Goal: Transaction & Acquisition: Purchase product/service

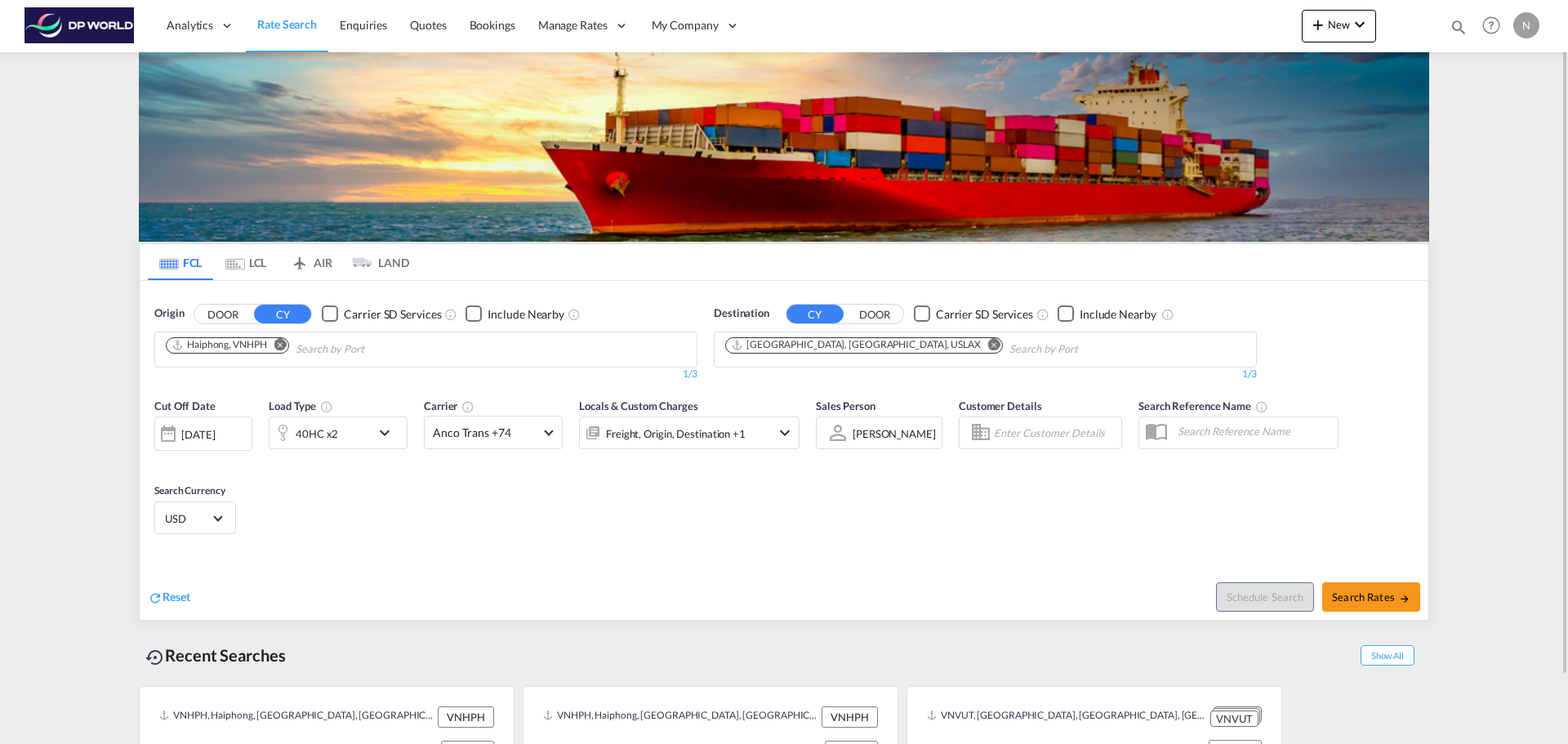
click at [281, 349] on md-icon "Remove" at bounding box center [280, 344] width 12 height 12
click at [294, 345] on input "Chips input." at bounding box center [243, 350] width 155 height 26
type input "bucaramanga"
drag, startPoint x: 261, startPoint y: 346, endPoint x: 404, endPoint y: 346, distance: 143.0
click at [314, 353] on input "bucaramanga" at bounding box center [243, 350] width 155 height 26
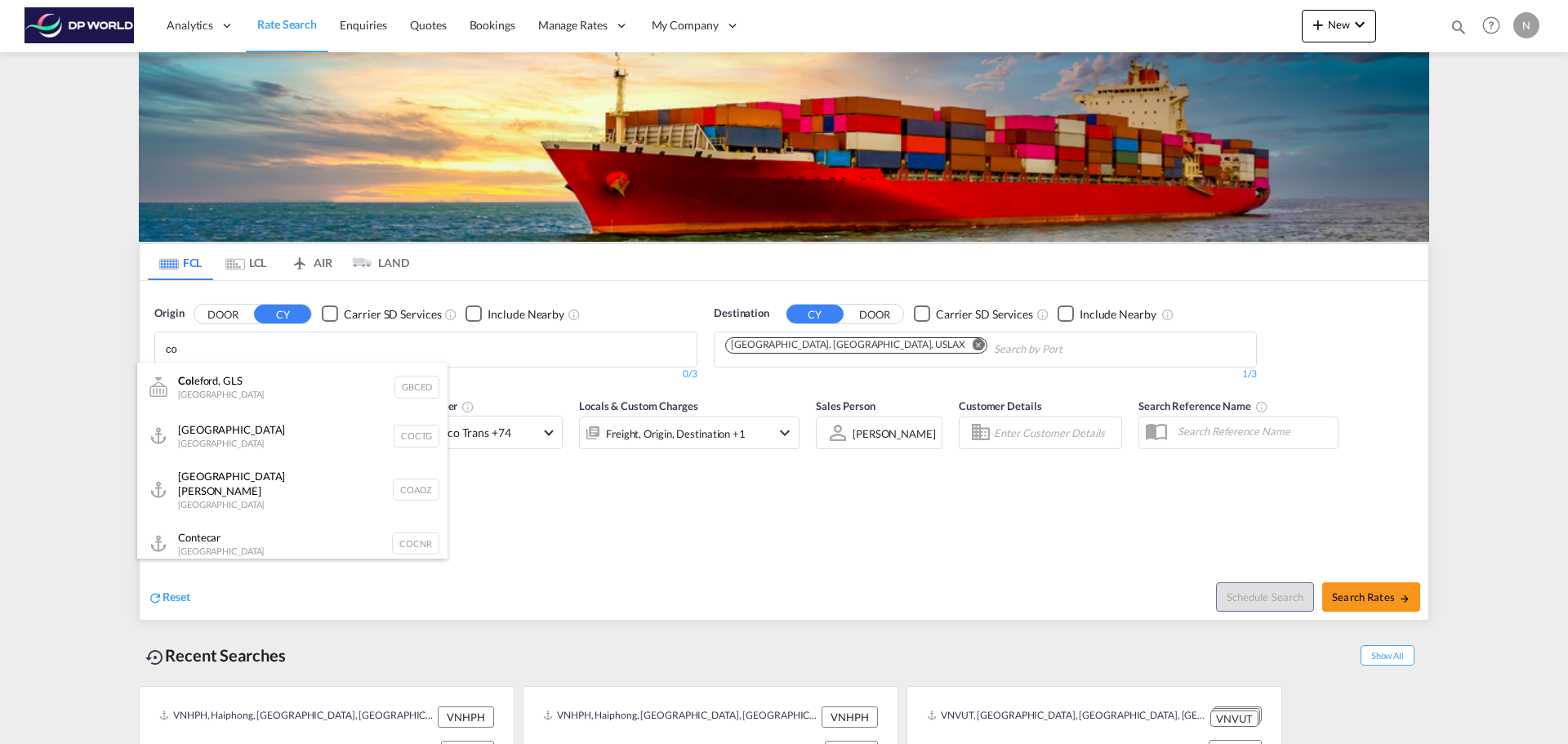
type input "c"
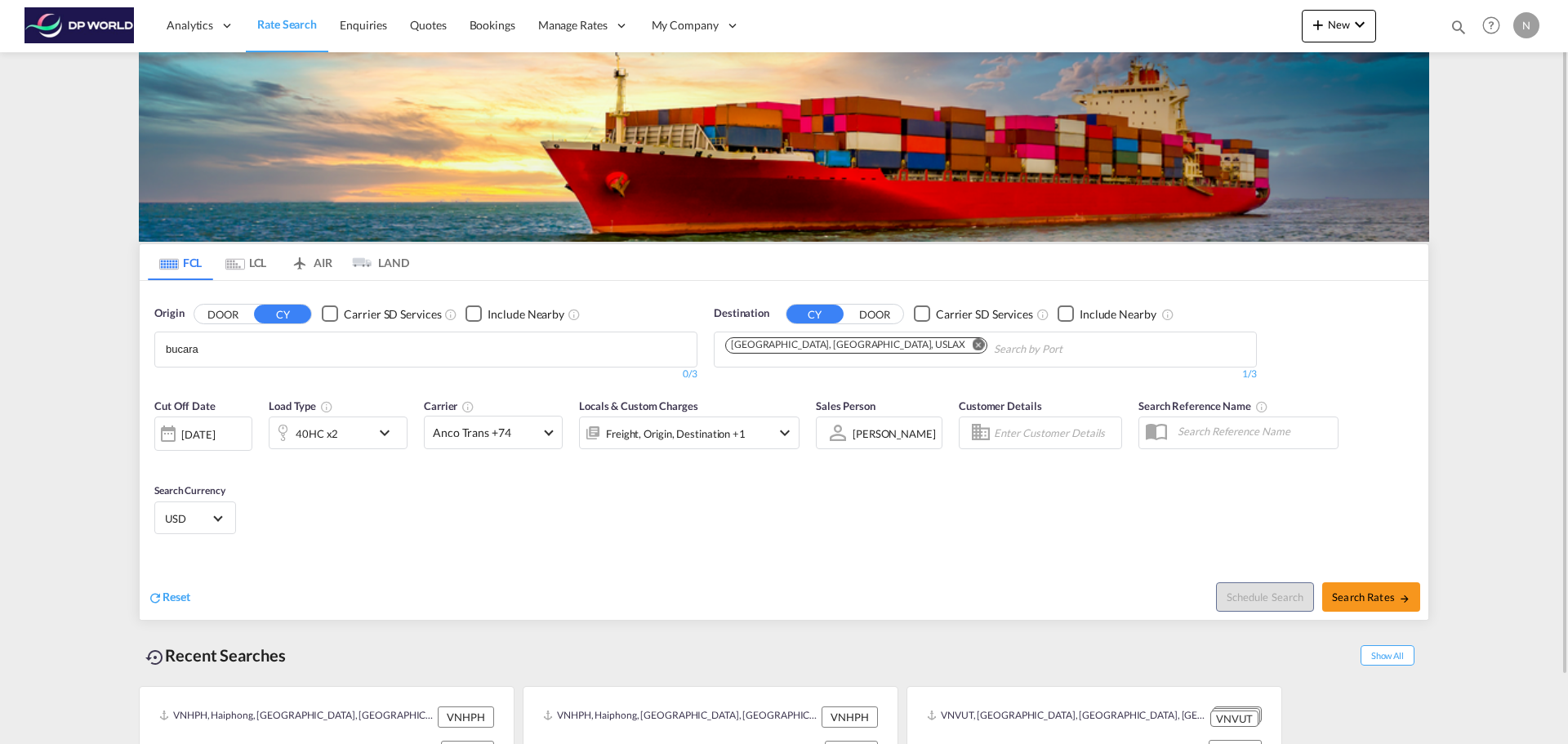
click at [149, 349] on div "Origin DOOR CY Carrier SD Services Include Nearby bucara 0/3 0/" at bounding box center [426, 344] width 559 height 93
type input "a"
click at [227, 315] on button "DOOR" at bounding box center [223, 314] width 57 height 19
click at [223, 345] on body "Analytics Reports Dashboard Rate Search Enquiries Quotes Bookings" at bounding box center [784, 372] width 1568 height 744
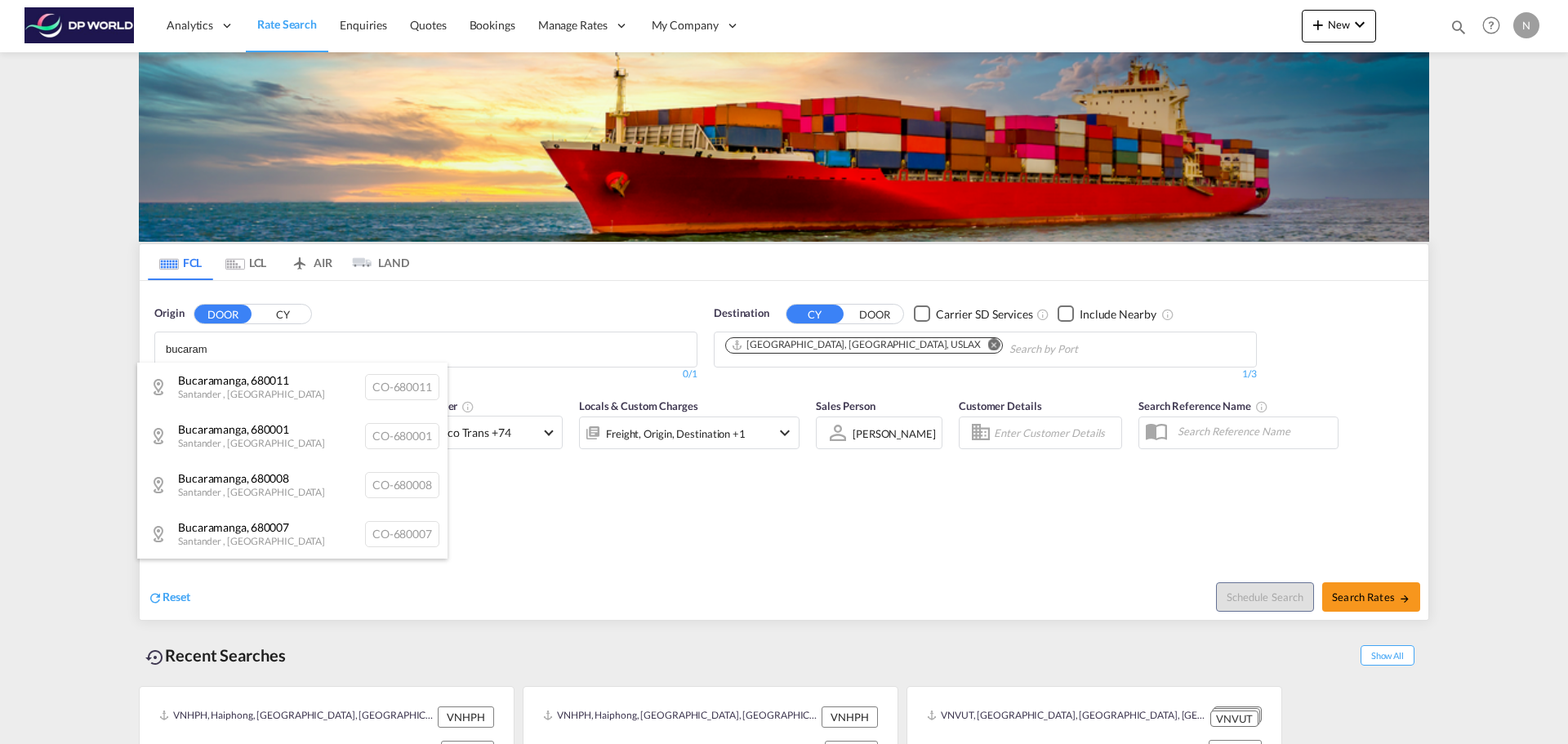
type input "bucaram"
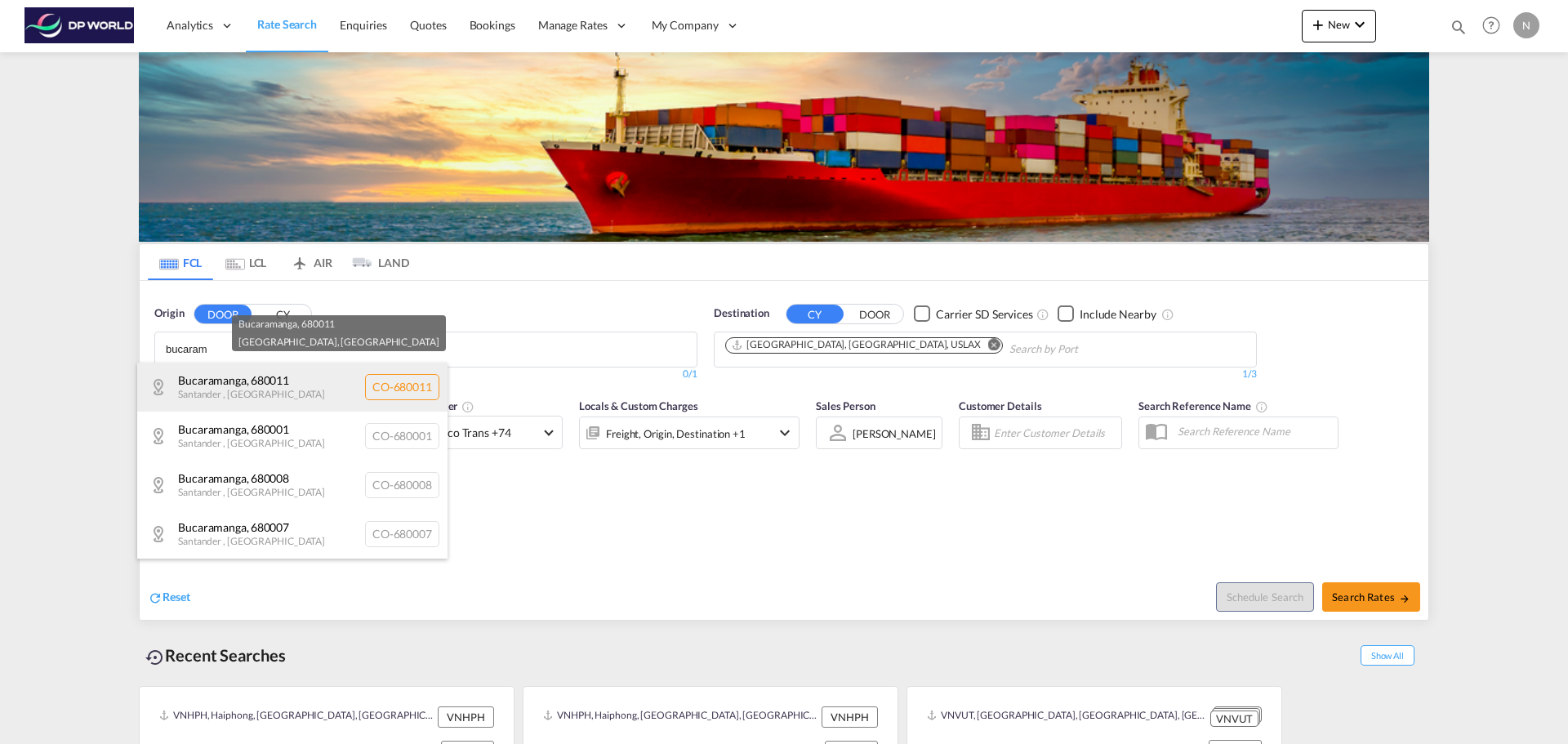
click at [237, 392] on div "Bucaramanga , 680011 [GEOGRAPHIC_DATA] , [GEOGRAPHIC_DATA] CO-680011" at bounding box center [292, 387] width 311 height 49
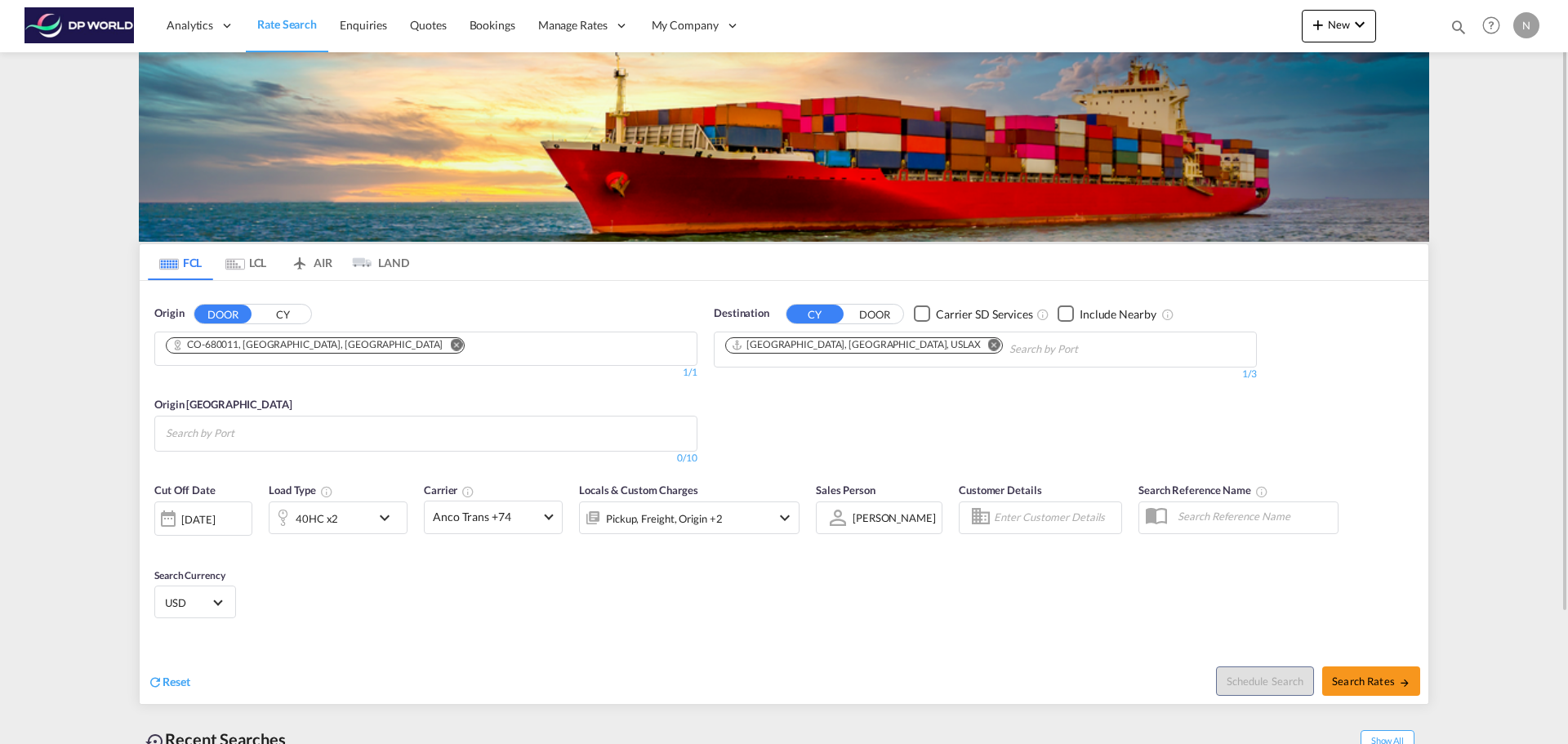
click at [988, 347] on md-icon "Remove" at bounding box center [994, 344] width 12 height 12
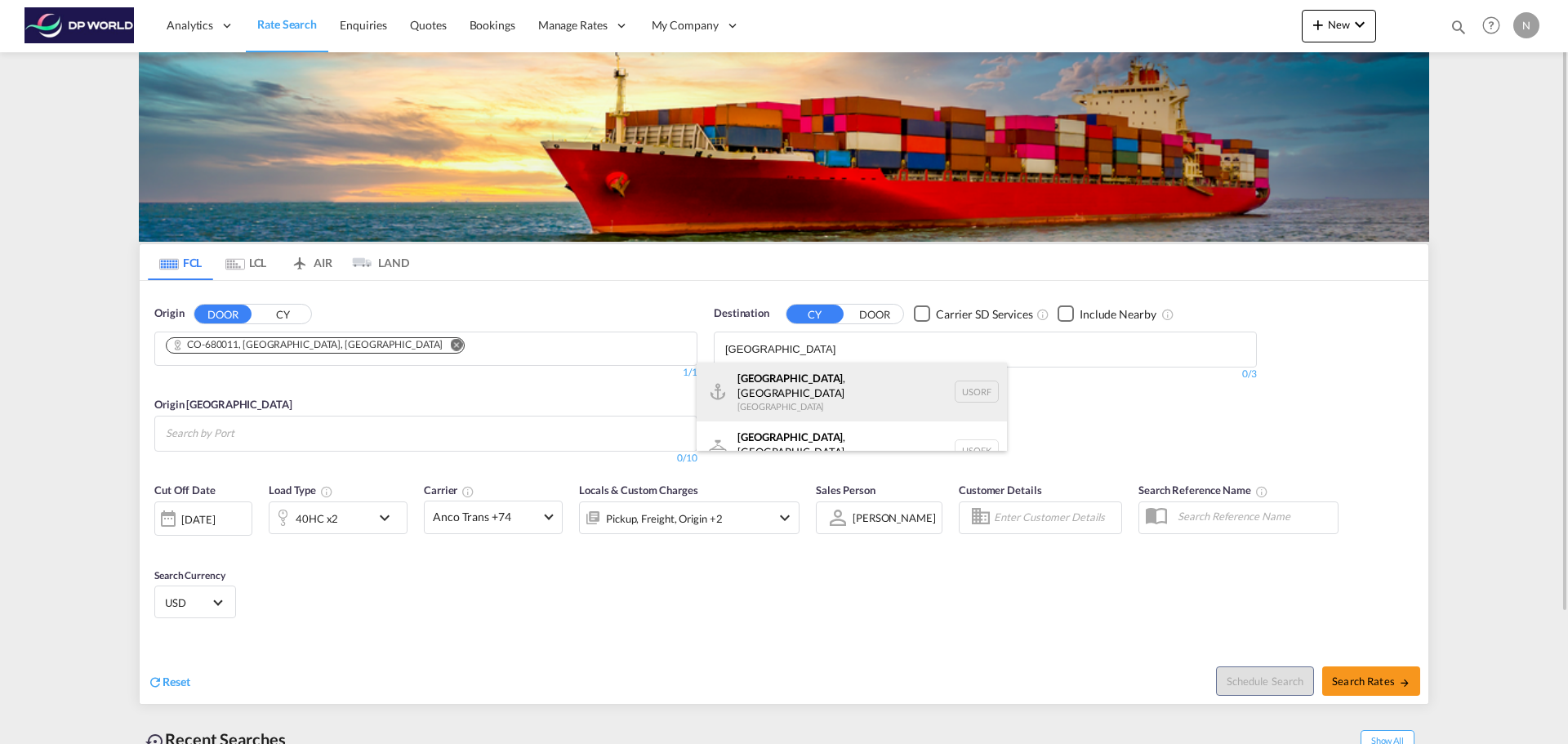
type input "[GEOGRAPHIC_DATA]"
click at [792, 392] on div "[GEOGRAPHIC_DATA] , [GEOGRAPHIC_DATA] [GEOGRAPHIC_DATA] [GEOGRAPHIC_DATA]" at bounding box center [851, 391] width 311 height 58
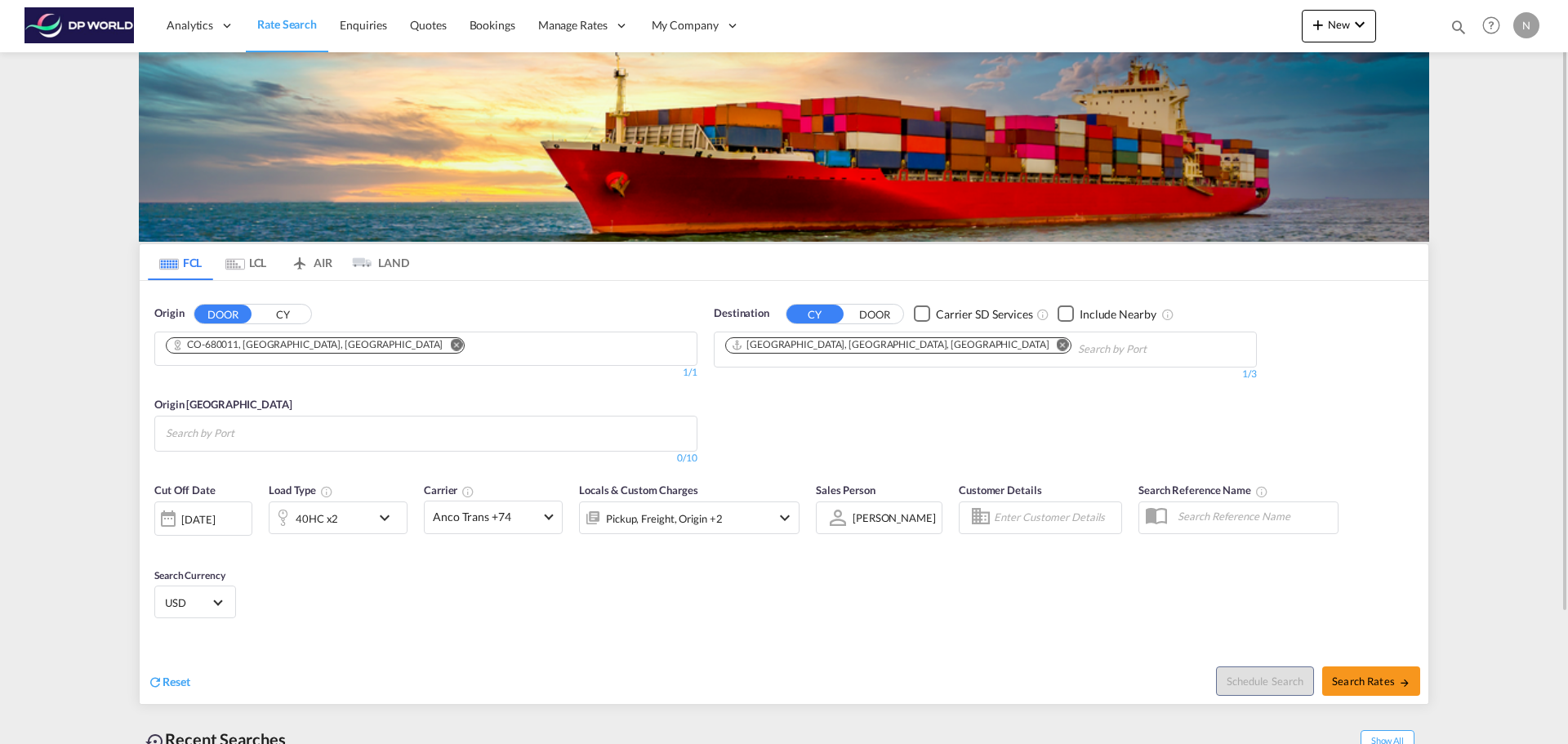
click at [384, 517] on md-icon "icon-chevron-down" at bounding box center [389, 518] width 28 height 19
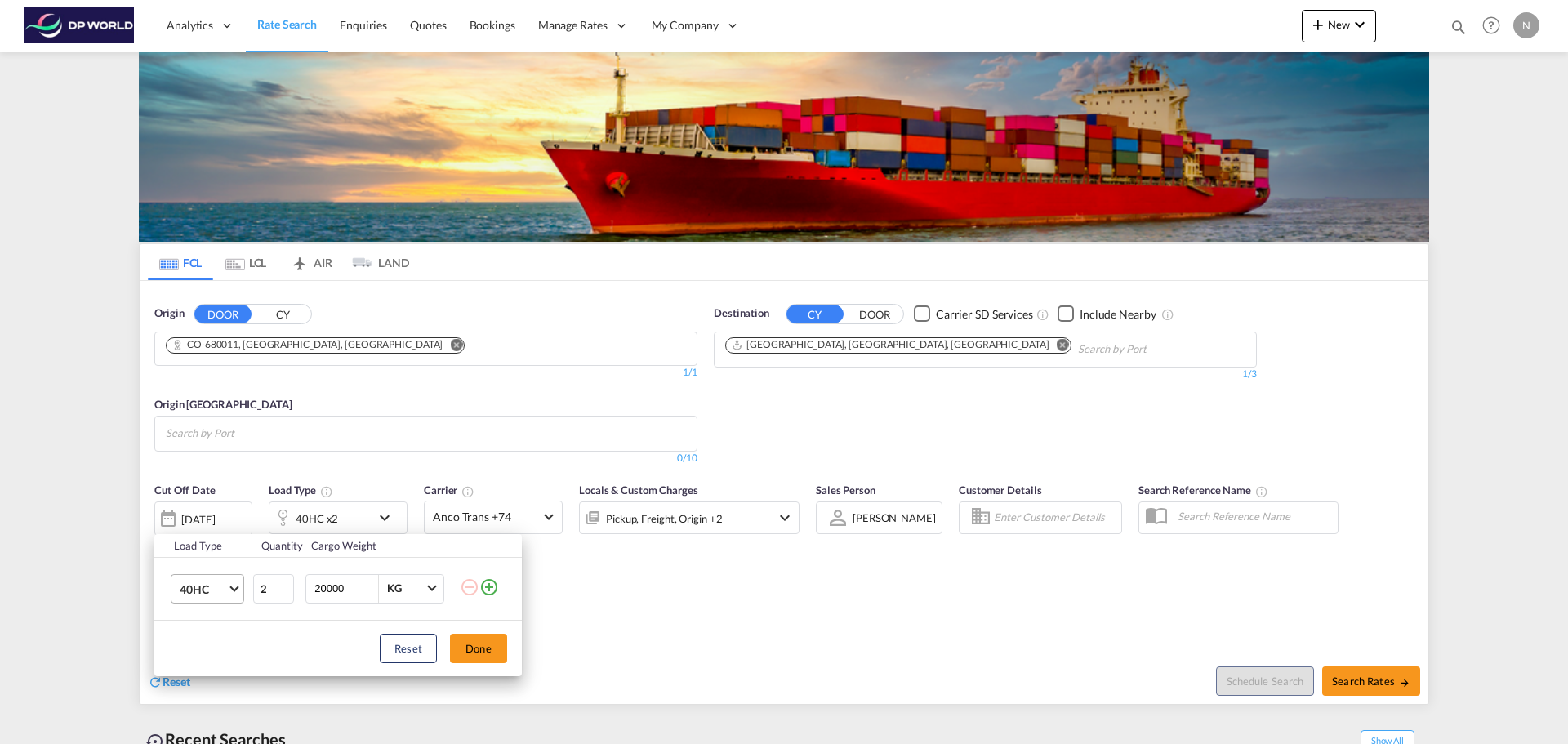
click at [232, 591] on md-select-value "40HC" at bounding box center [210, 589] width 65 height 28
click at [217, 505] on md-option "20GP" at bounding box center [223, 510] width 111 height 39
type input "1"
click at [285, 596] on input "1" at bounding box center [274, 589] width 41 height 30
click at [719, 597] on div "Load Type Quantity Cargo Weight 20GP 1 20000 KG KG Load type addition is restri…" at bounding box center [784, 372] width 1568 height 744
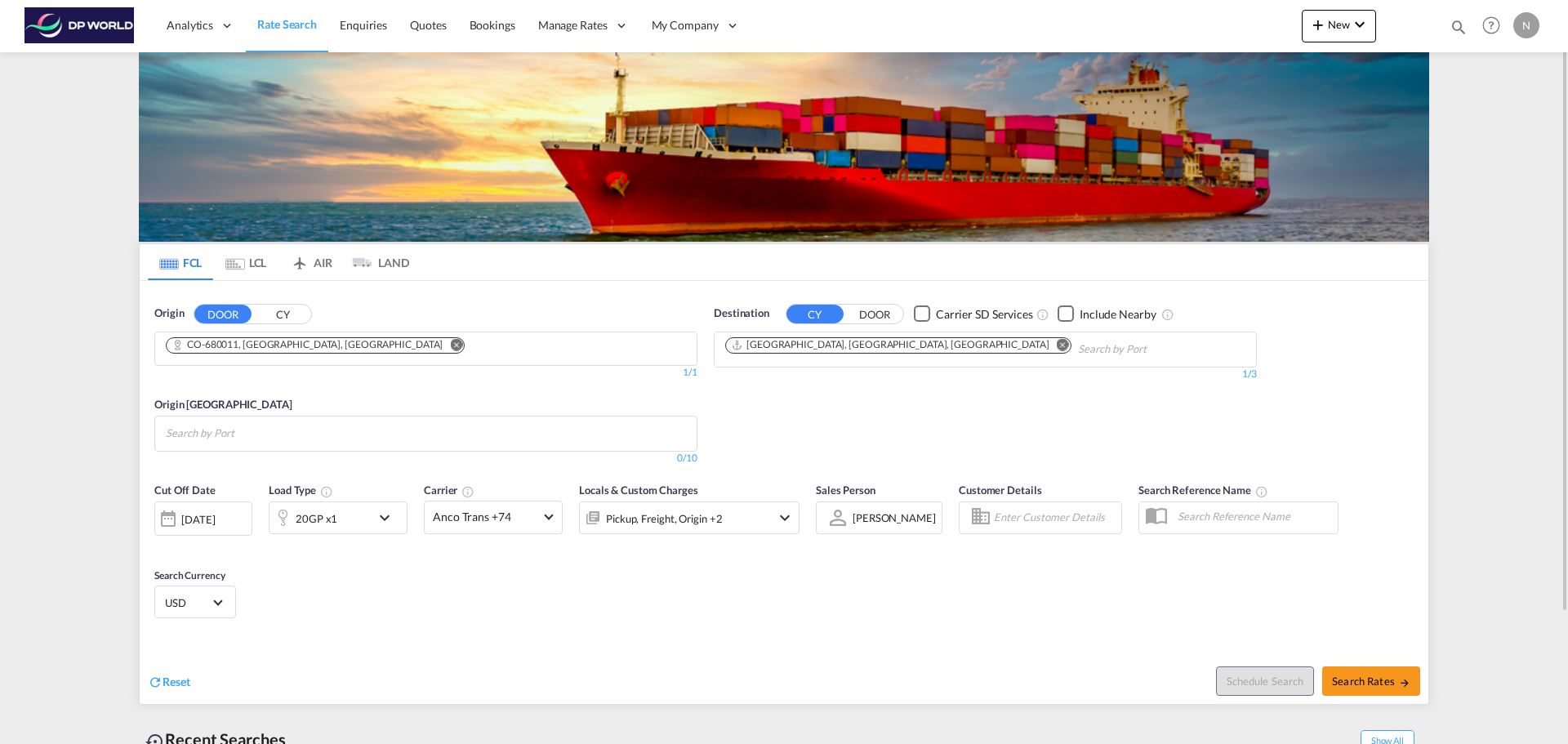
click at [199, 518] on div "[DATE]" at bounding box center [198, 520] width 33 height 15
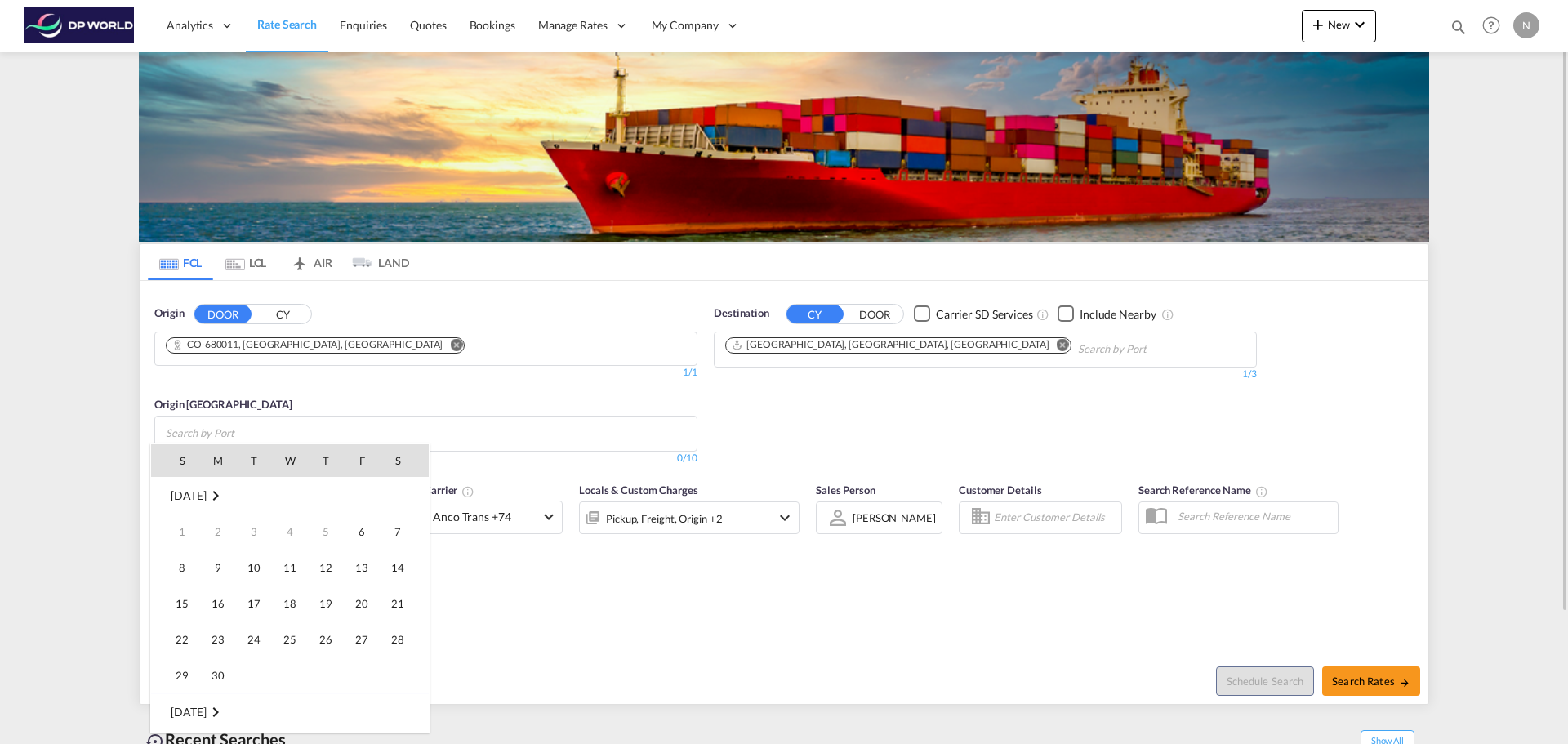
scroll to position [649, 0]
click at [608, 613] on div at bounding box center [784, 372] width 1568 height 744
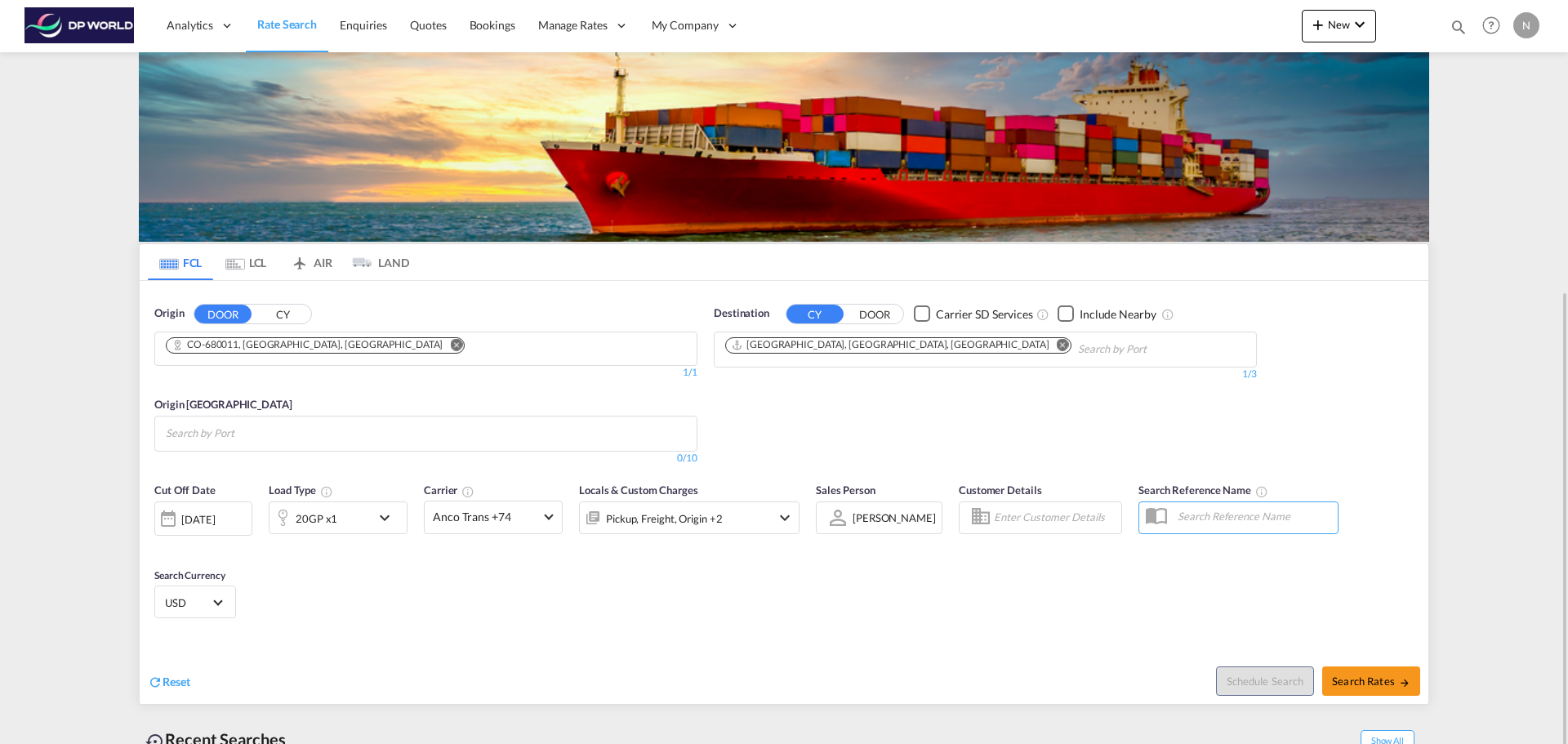
scroll to position [160, 0]
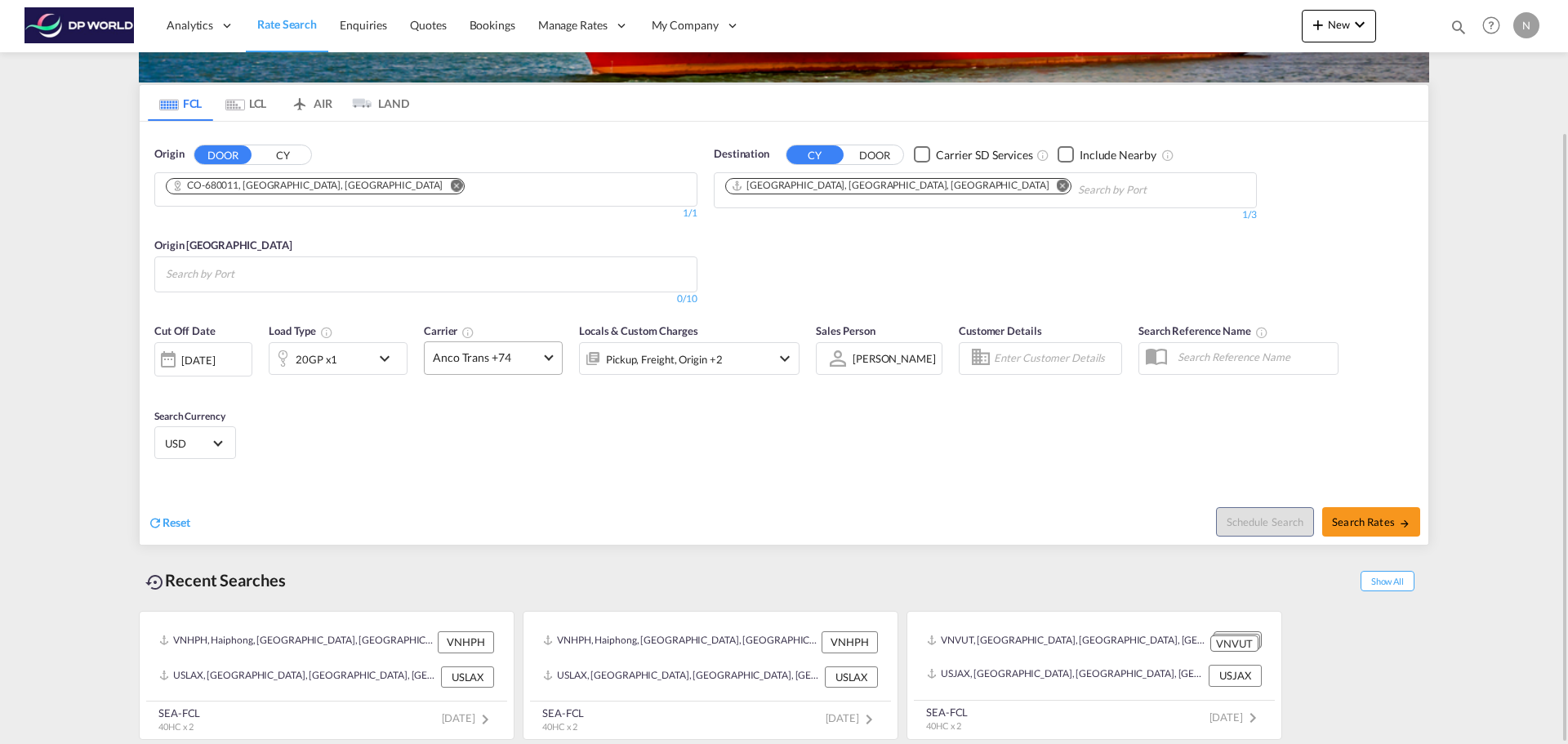
click at [549, 360] on span at bounding box center [549, 357] width 9 height 9
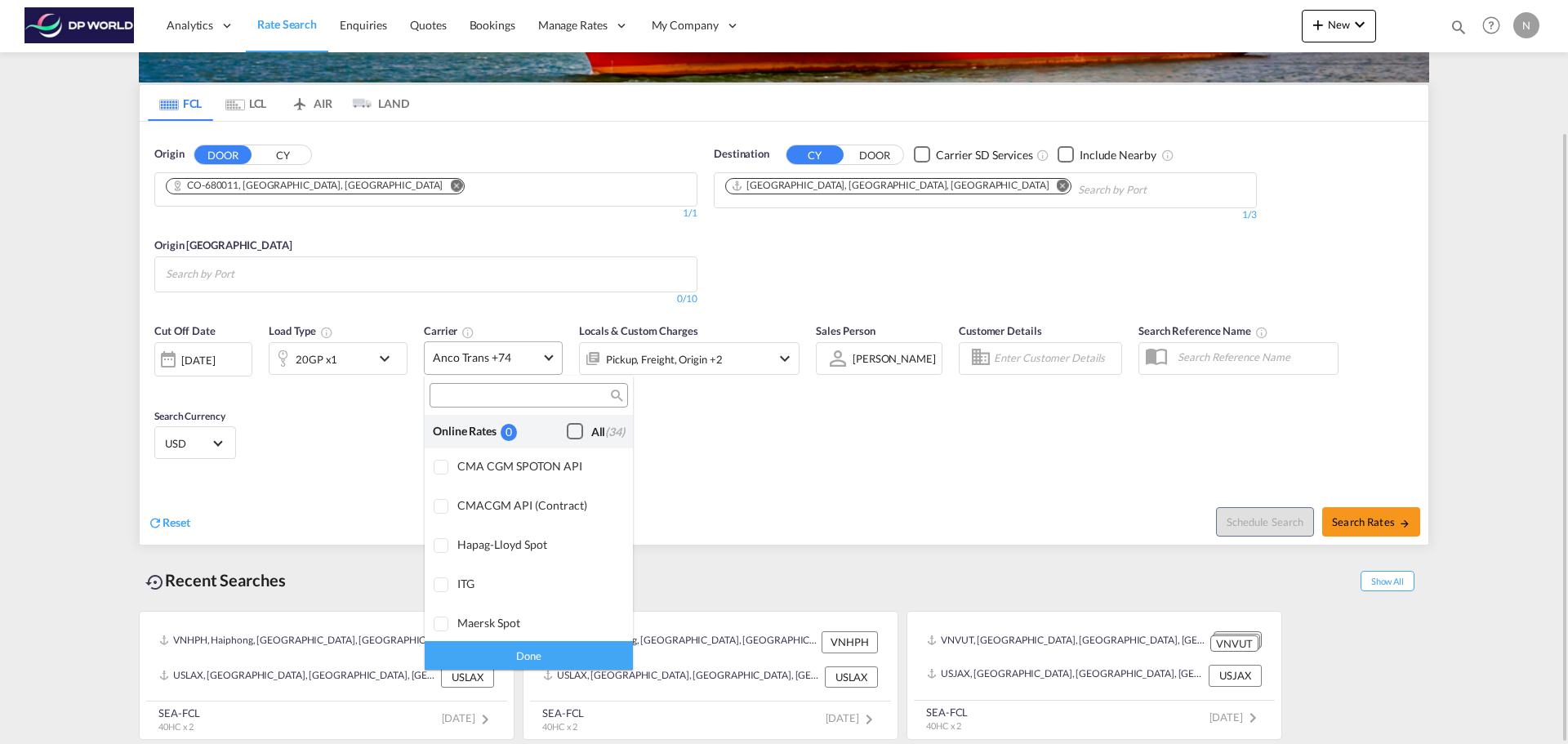
scroll to position [1313, 0]
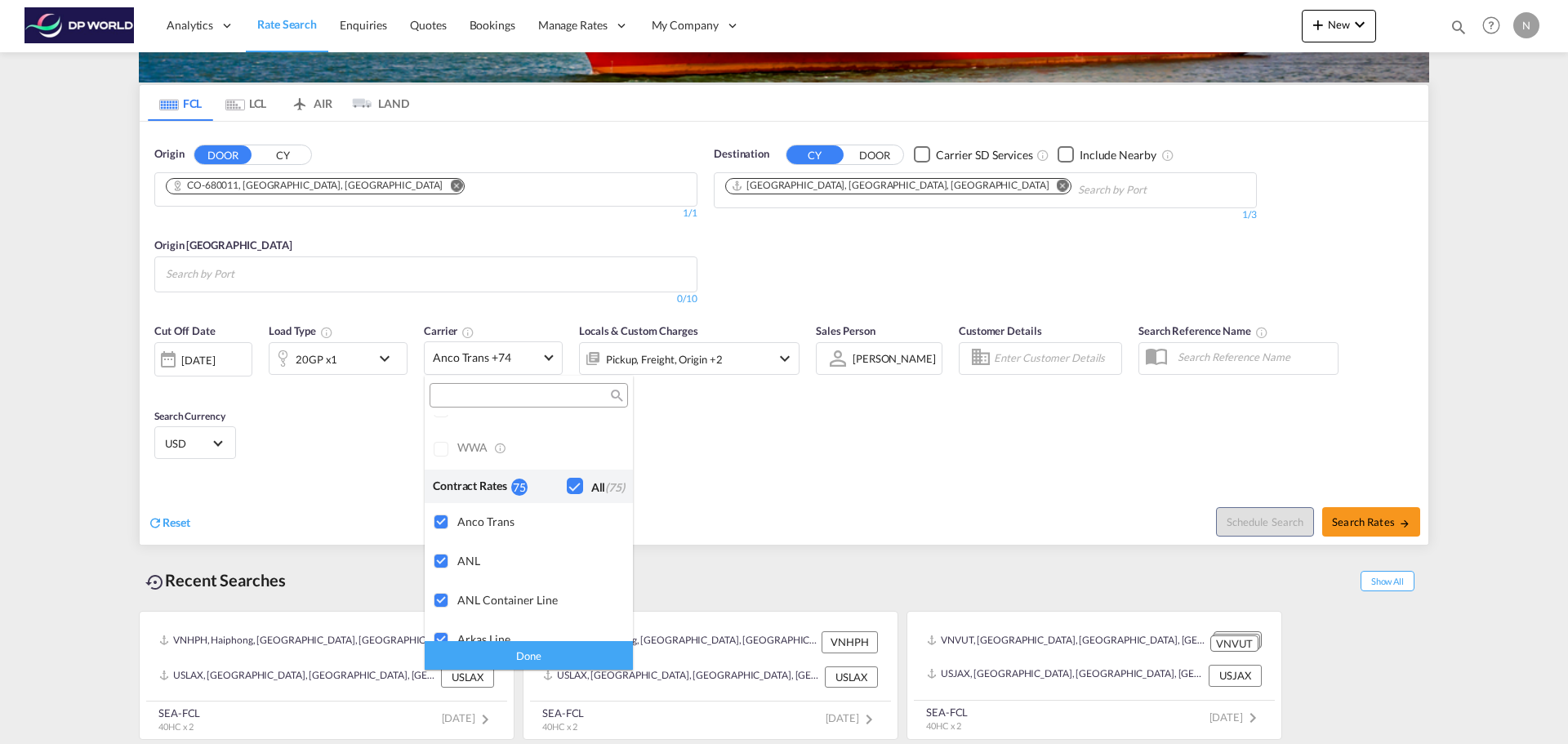
click at [757, 466] on md-backdrop at bounding box center [784, 372] width 1568 height 744
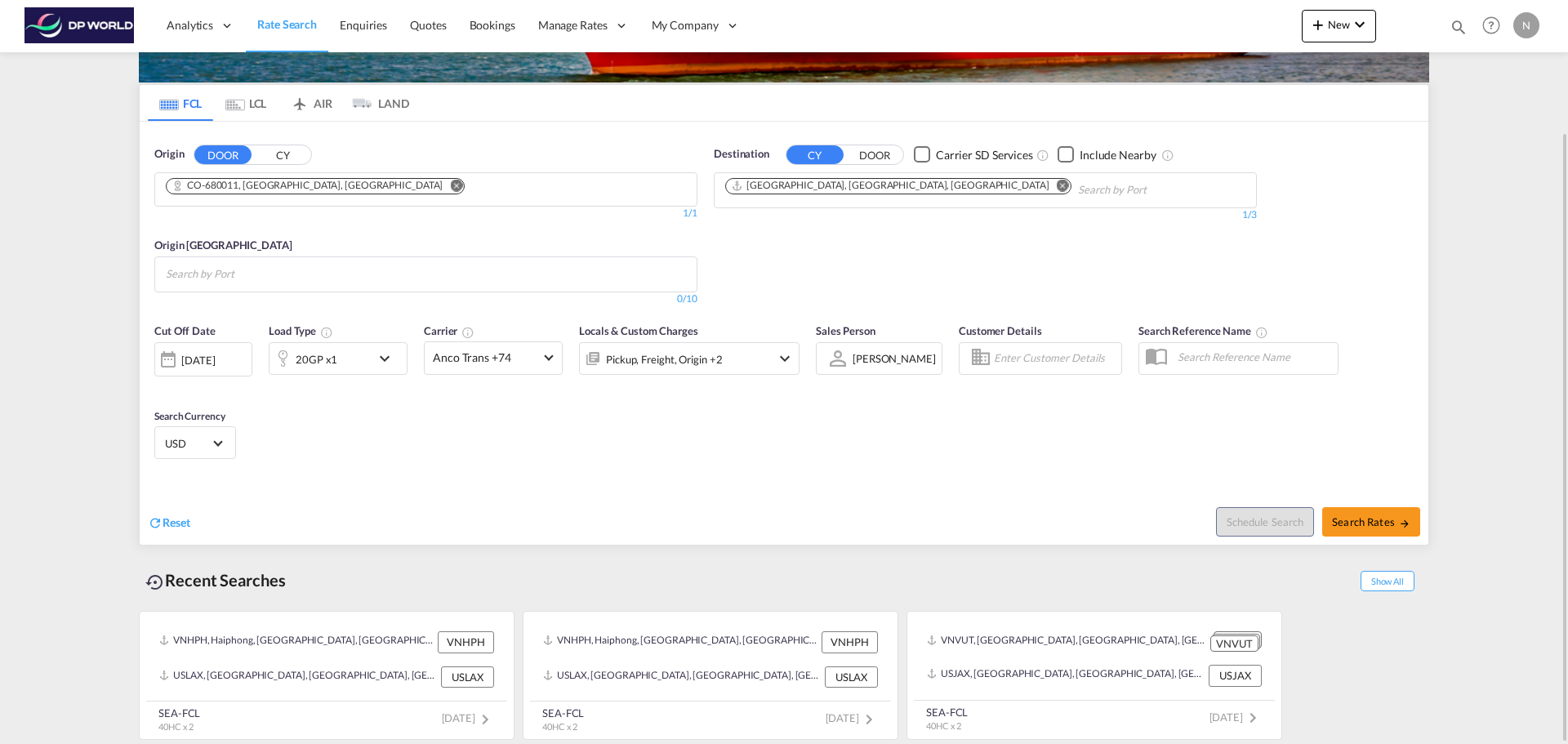
click at [795, 360] on div "Pickup, Freight, Origin +2" at bounding box center [690, 358] width 221 height 32
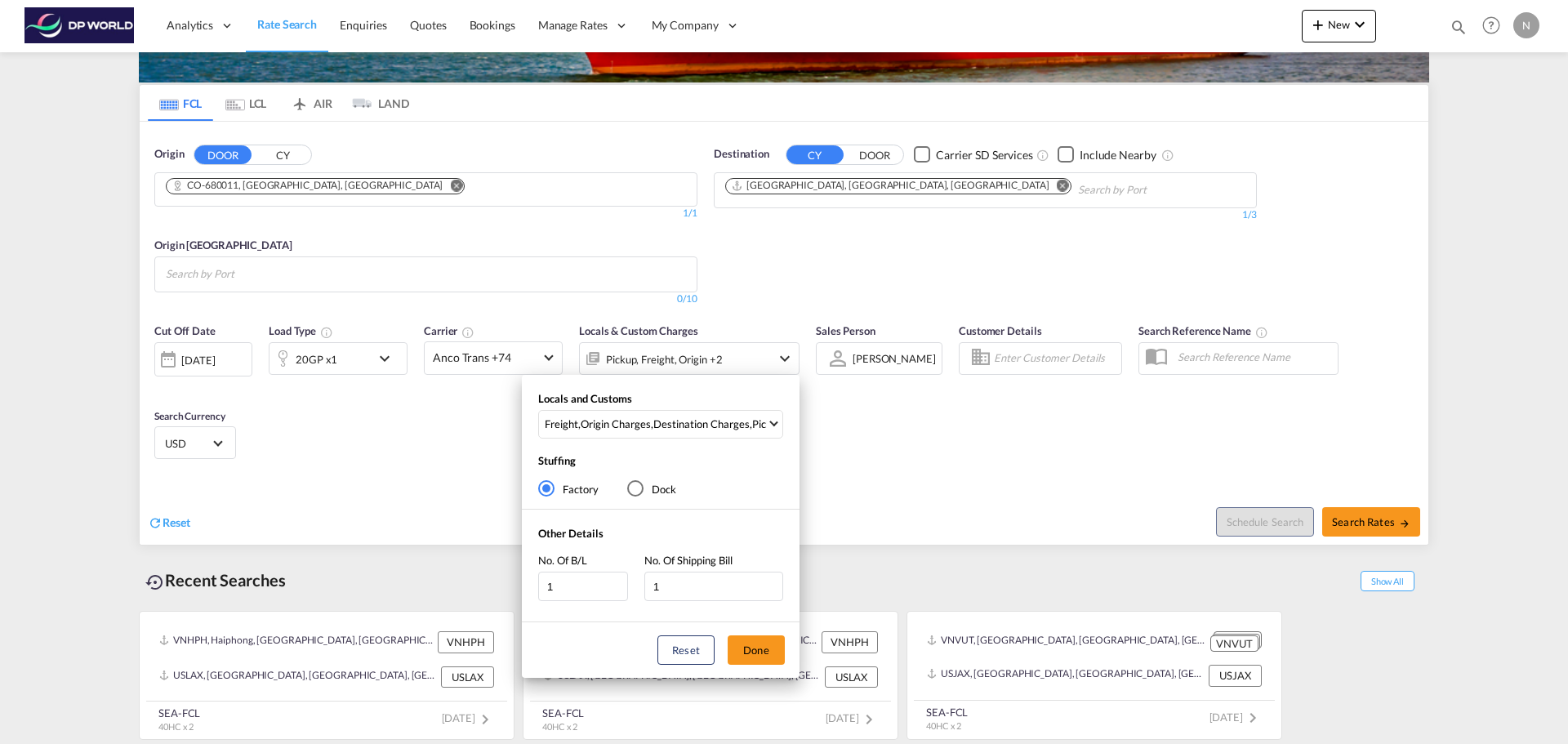
click at [867, 456] on div "Locals and Customs Freight , Origin Charges , Destination Charges , Pickup Char…" at bounding box center [784, 372] width 1568 height 744
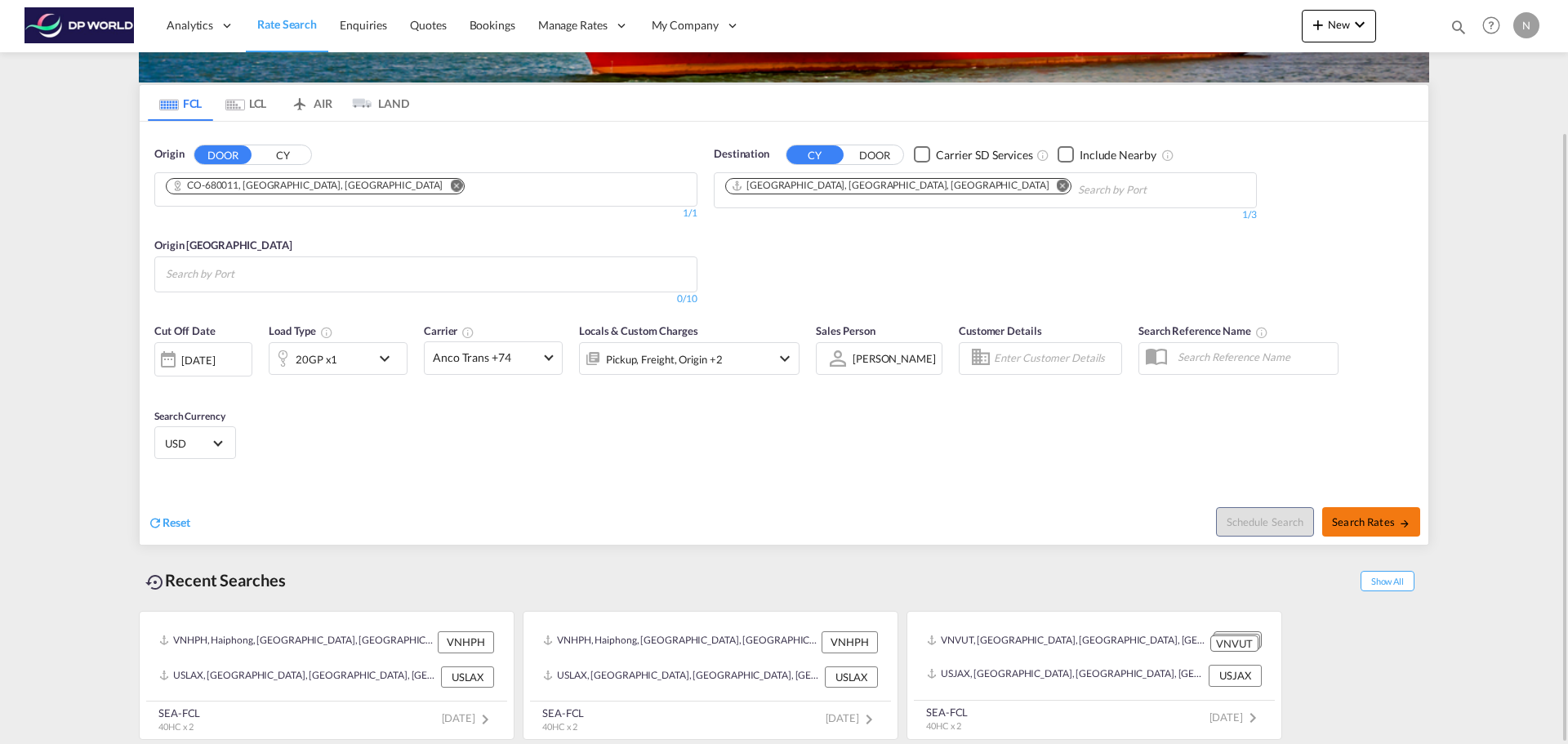
click at [1388, 525] on span "Search Rates" at bounding box center [1371, 522] width 79 height 13
type input "680011 to USORF / [DATE]"
click at [382, 275] on md-chips at bounding box center [426, 274] width 542 height 34
click at [306, 274] on body "Analytics Reports Dashboard Rate Search Enquiries Quotes Bookings" at bounding box center [784, 372] width 1568 height 744
type input "b"
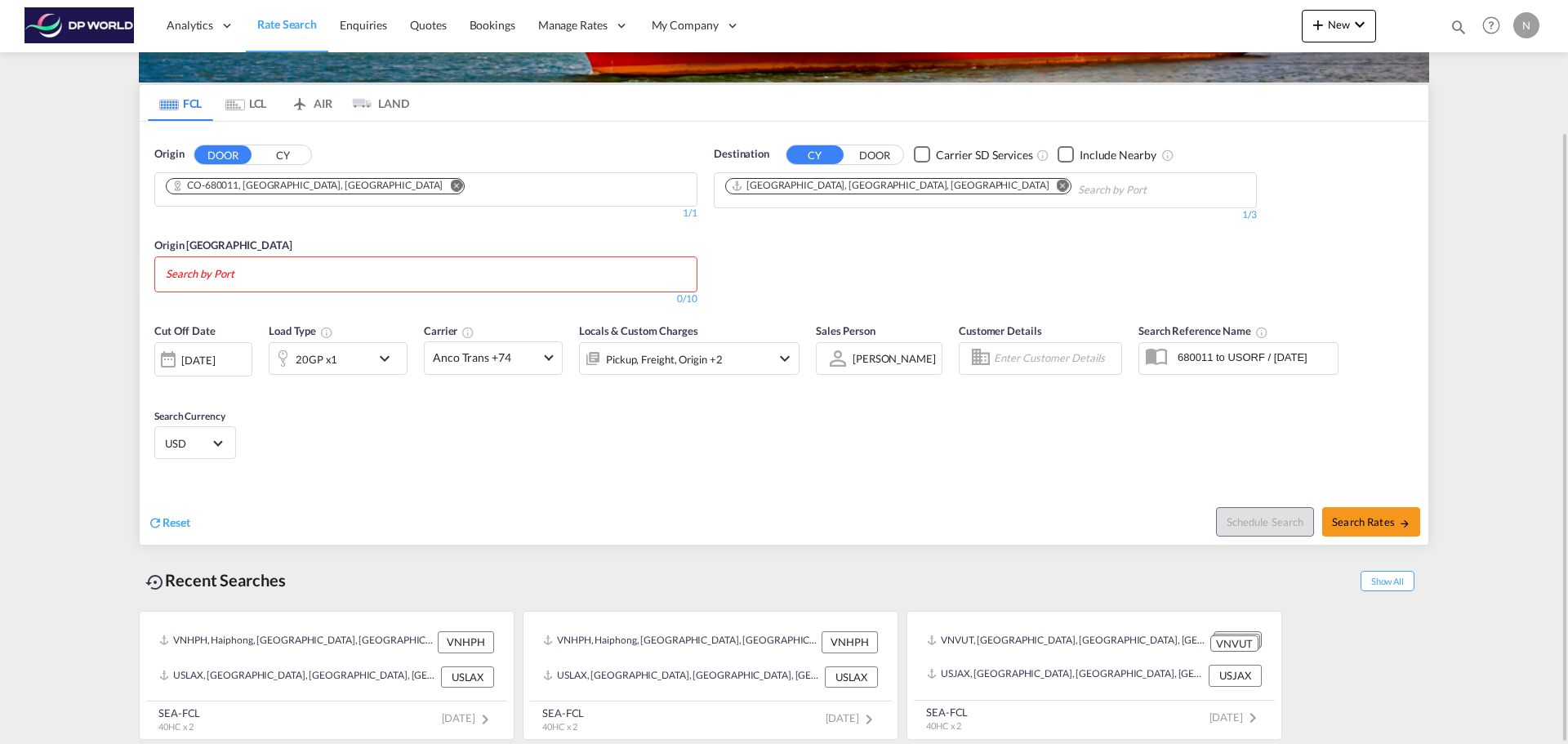
scroll to position [0, 0]
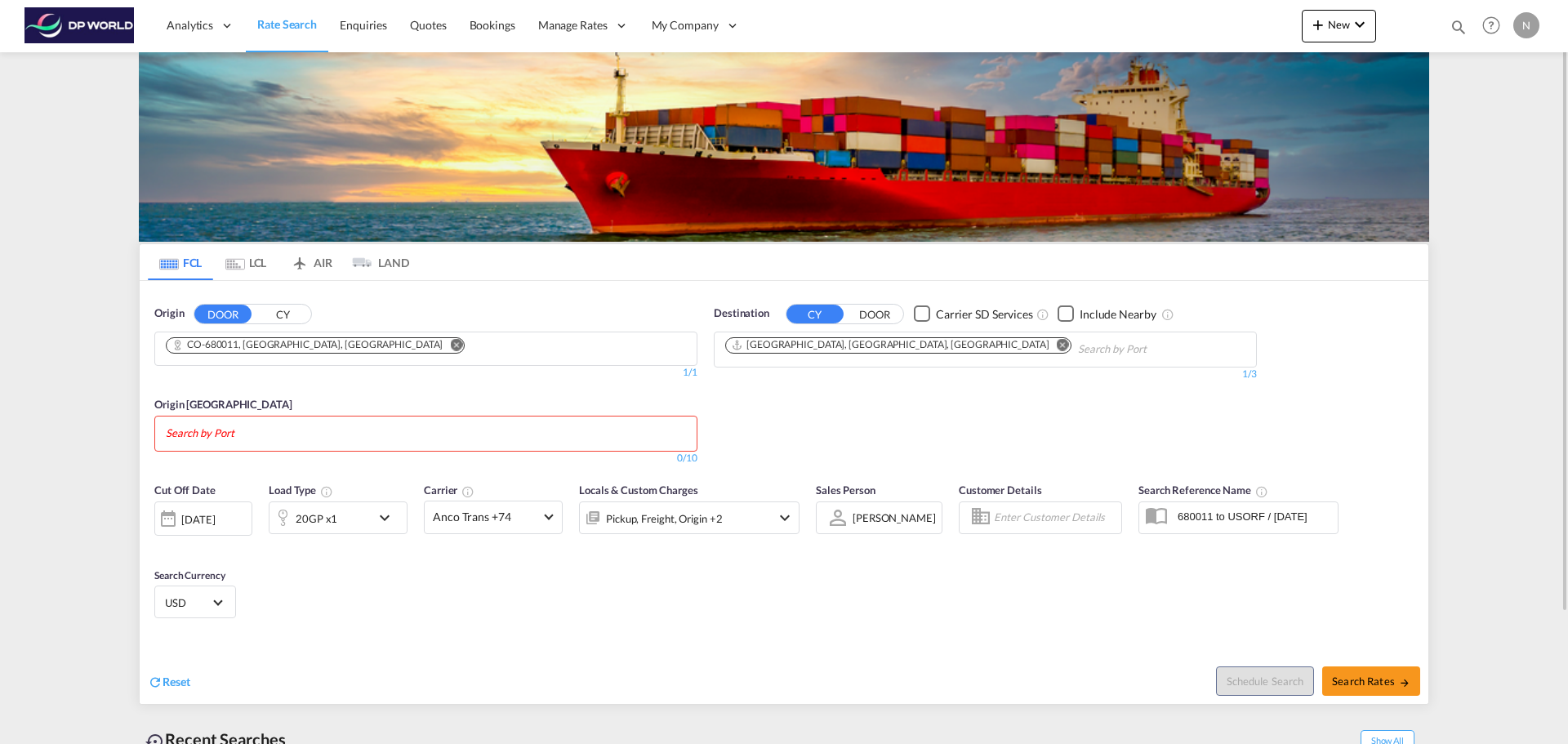
click at [223, 434] on body "Analytics Reports Dashboard Rate Search Enquiries Quotes Bookings" at bounding box center [784, 372] width 1568 height 744
click at [261, 391] on div "Origin [GEOGRAPHIC_DATA] 0/10" at bounding box center [426, 423] width 543 height 85
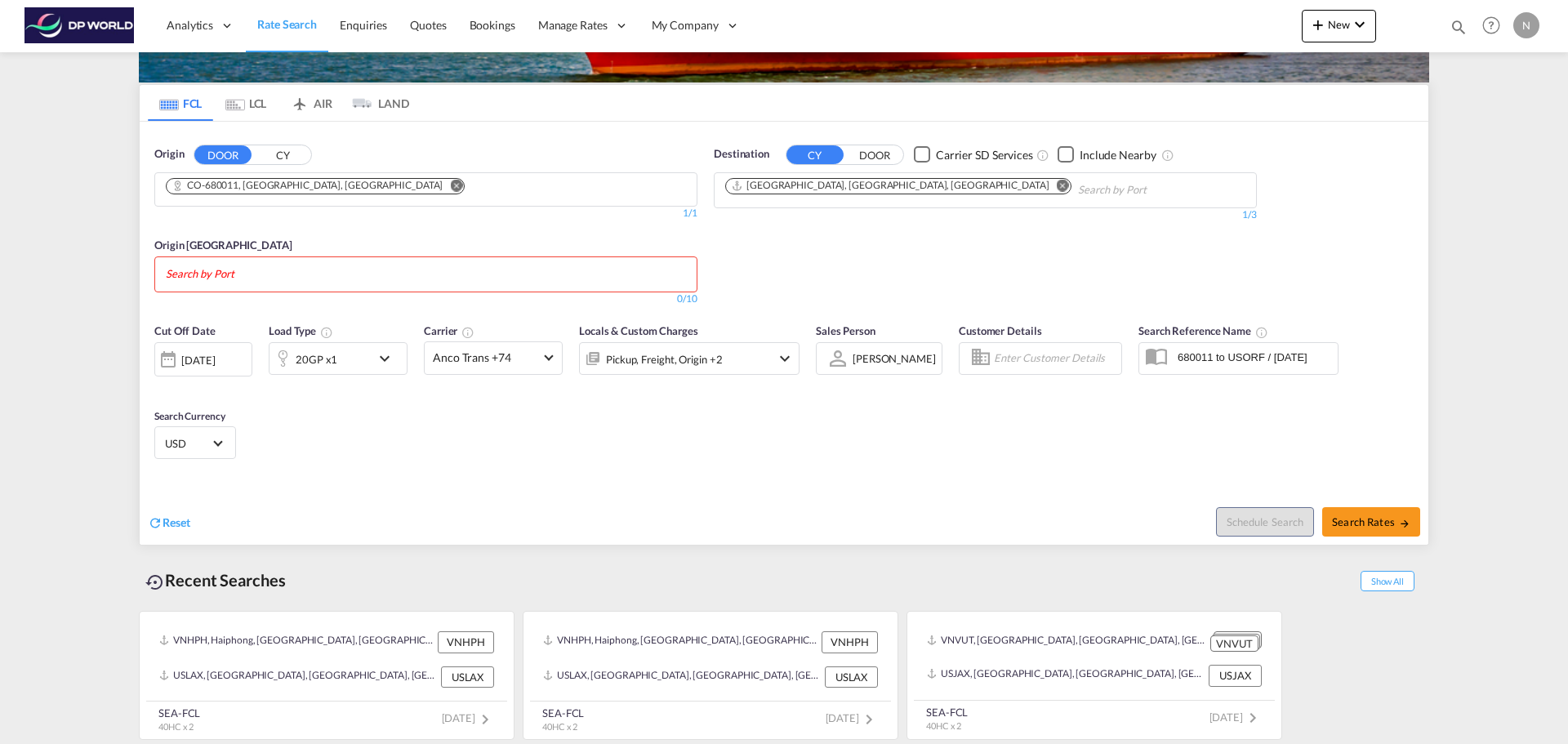
click at [1061, 155] on div "Checkbox No Ink" at bounding box center [1066, 155] width 17 height 17
click at [364, 279] on body "Analytics Reports Dashboard Rate Search Enquiries Quotes Bookings" at bounding box center [784, 372] width 1568 height 744
click at [255, 270] on body "Analytics Reports Dashboard Rate Search Enquiries Quotes Bookings" at bounding box center [784, 372] width 1568 height 744
type input "b"
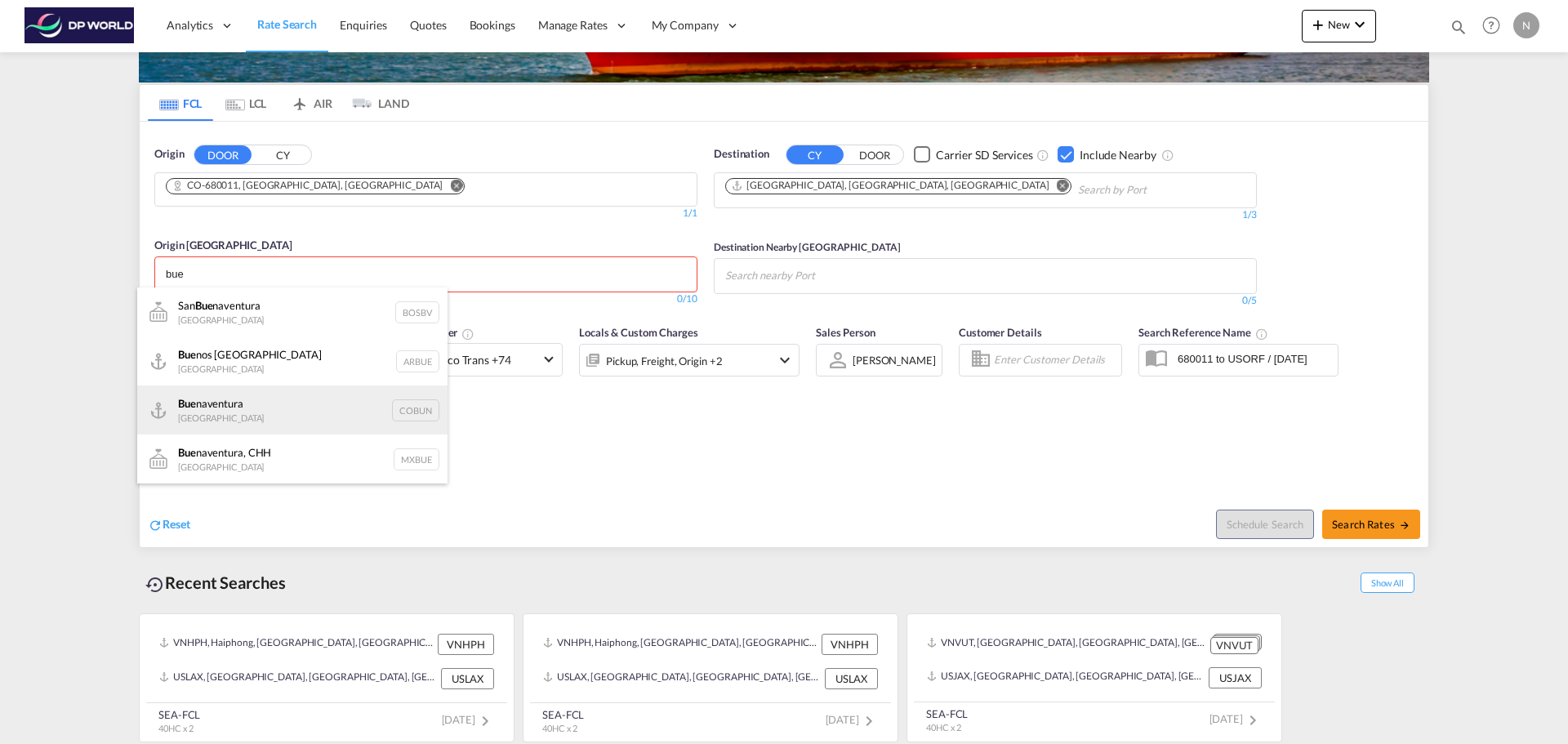
type input "bue"
click at [338, 417] on div "Bue naventura [GEOGRAPHIC_DATA] [GEOGRAPHIC_DATA]" at bounding box center [292, 410] width 311 height 49
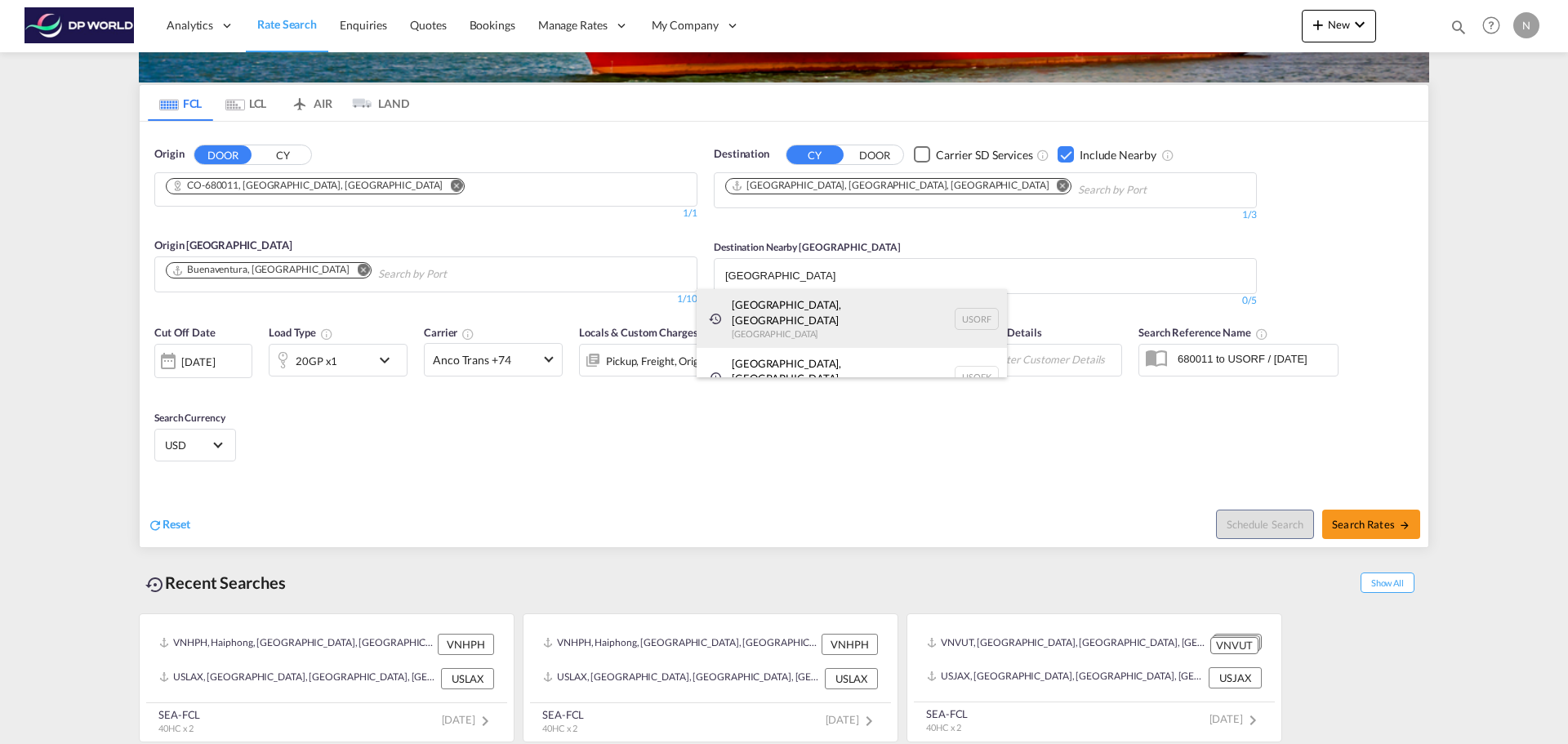
type input "[GEOGRAPHIC_DATA]"
click at [815, 310] on div "[GEOGRAPHIC_DATA], [GEOGRAPHIC_DATA] [GEOGRAPHIC_DATA] USORF" at bounding box center [851, 318] width 311 height 58
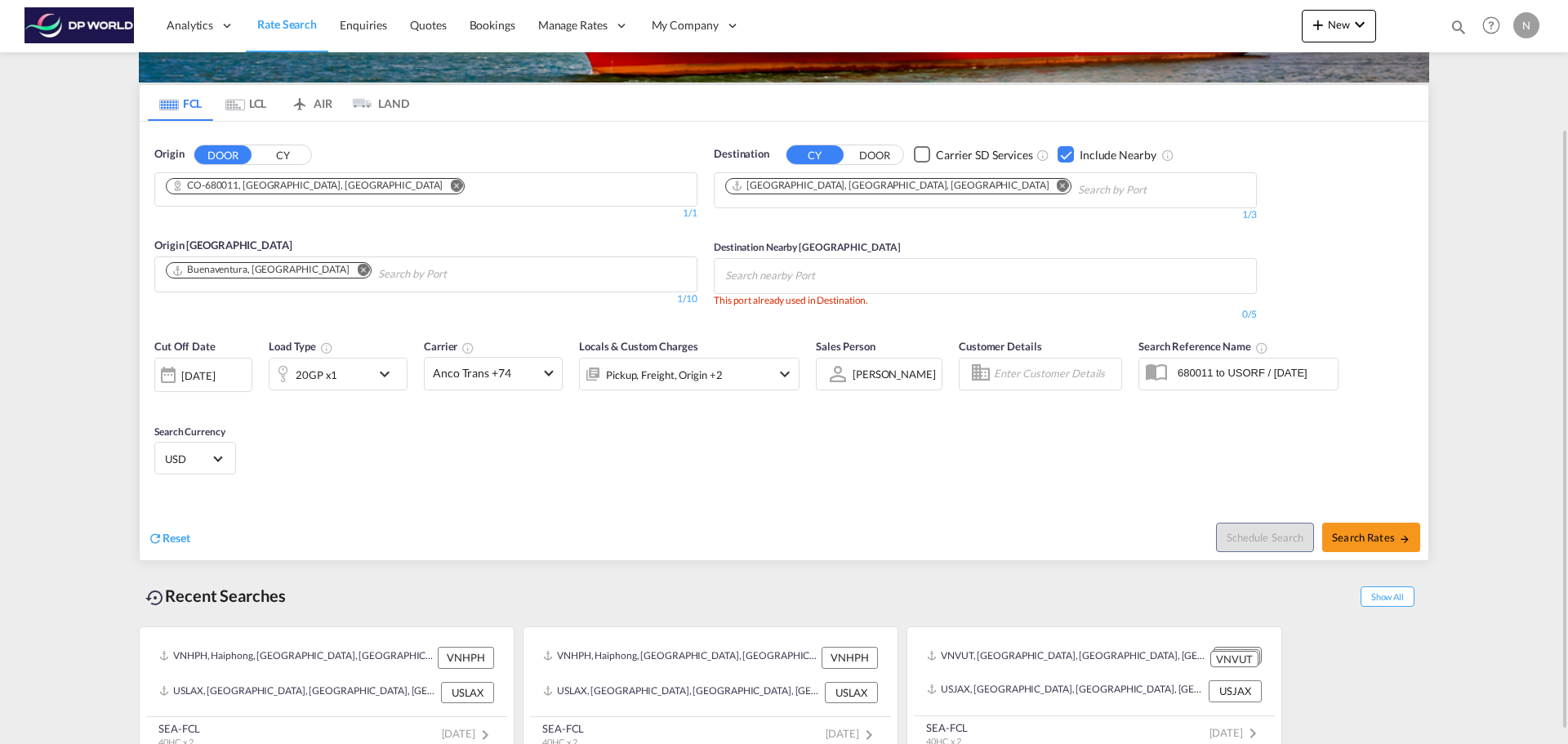
click at [820, 271] on body "Analytics Reports Dashboard Rate Search Enquiries Quotes Bookings" at bounding box center [784, 372] width 1568 height 744
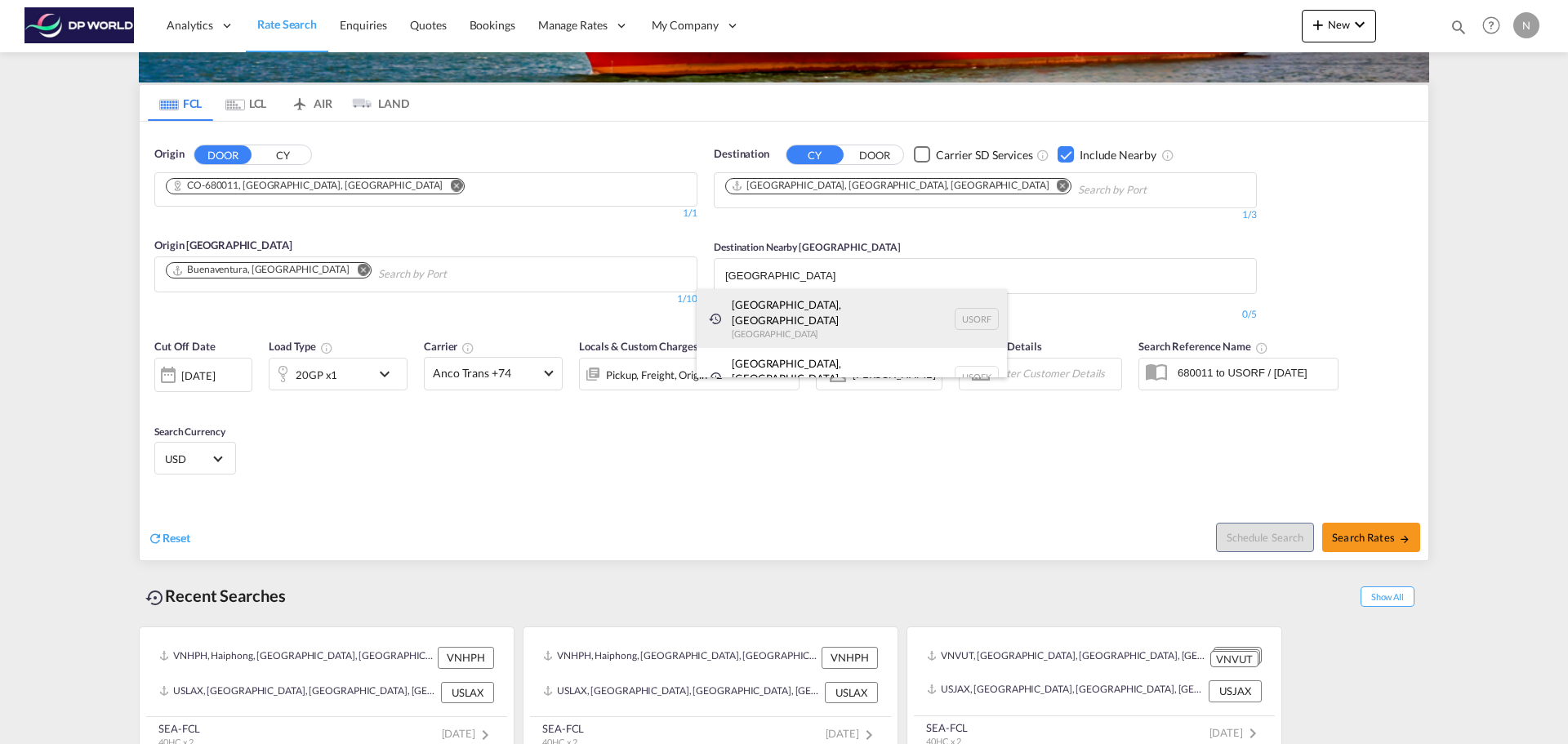
type input "[GEOGRAPHIC_DATA]"
click at [858, 316] on div "[GEOGRAPHIC_DATA], [GEOGRAPHIC_DATA] [GEOGRAPHIC_DATA] USORF" at bounding box center [851, 318] width 311 height 58
click at [771, 314] on div "[GEOGRAPHIC_DATA], [GEOGRAPHIC_DATA] United States USLAX" at bounding box center [851, 318] width 311 height 58
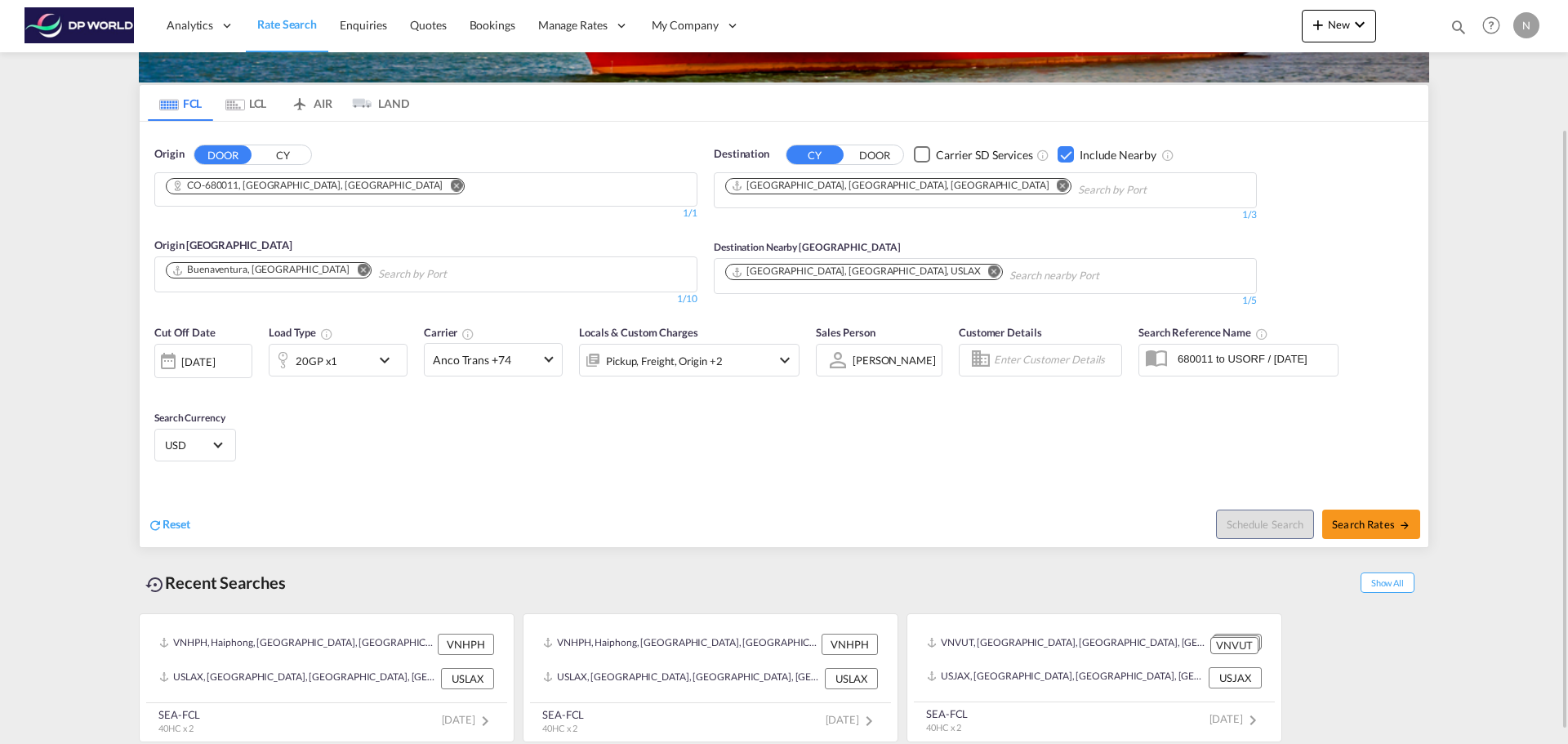
click at [988, 273] on md-icon "Remove" at bounding box center [994, 271] width 12 height 12
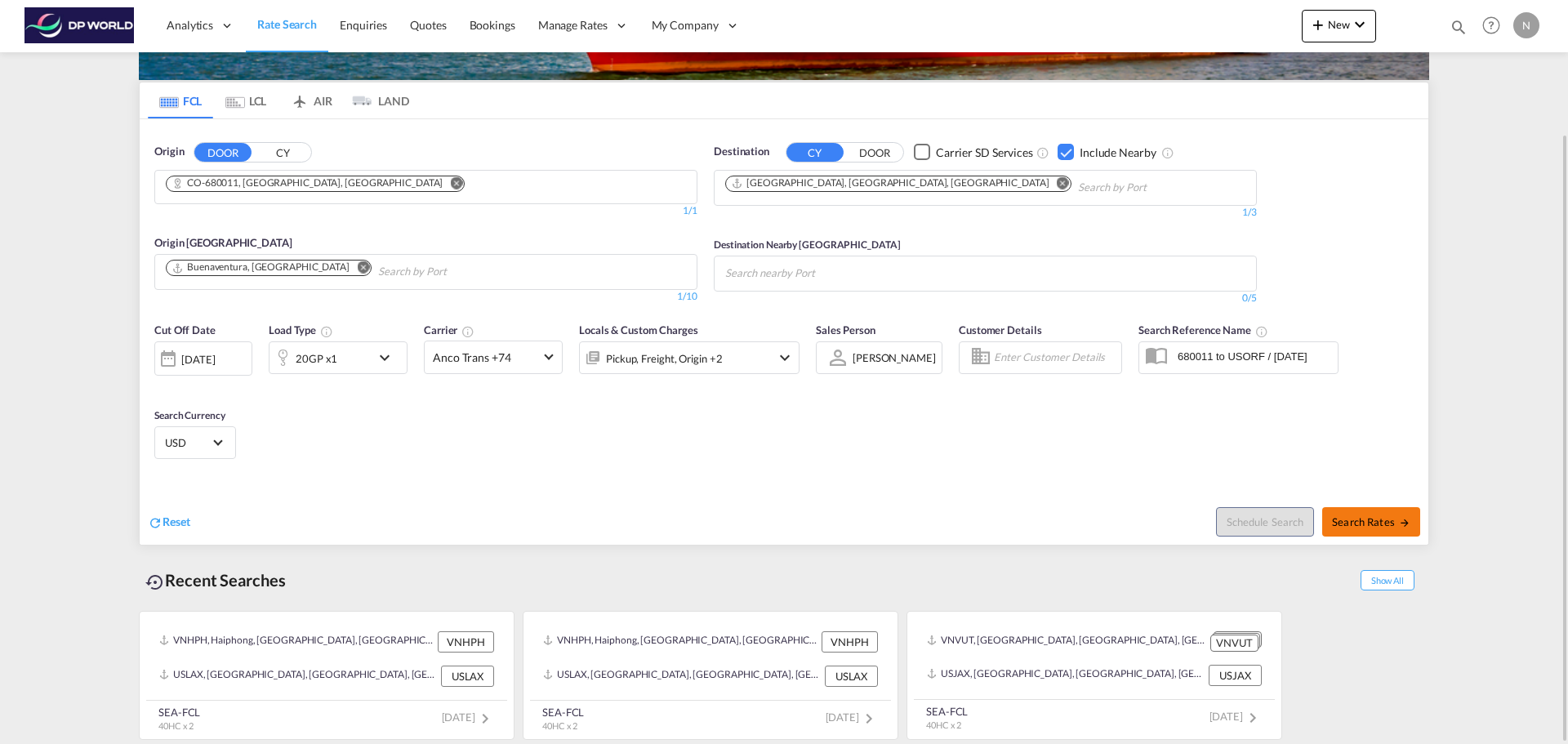
click at [1372, 526] on span "Search Rates" at bounding box center [1371, 522] width 79 height 13
click at [888, 272] on body "Analytics Reports Dashboard Rate Search Enquiries Quotes Bookings" at bounding box center [784, 372] width 1568 height 744
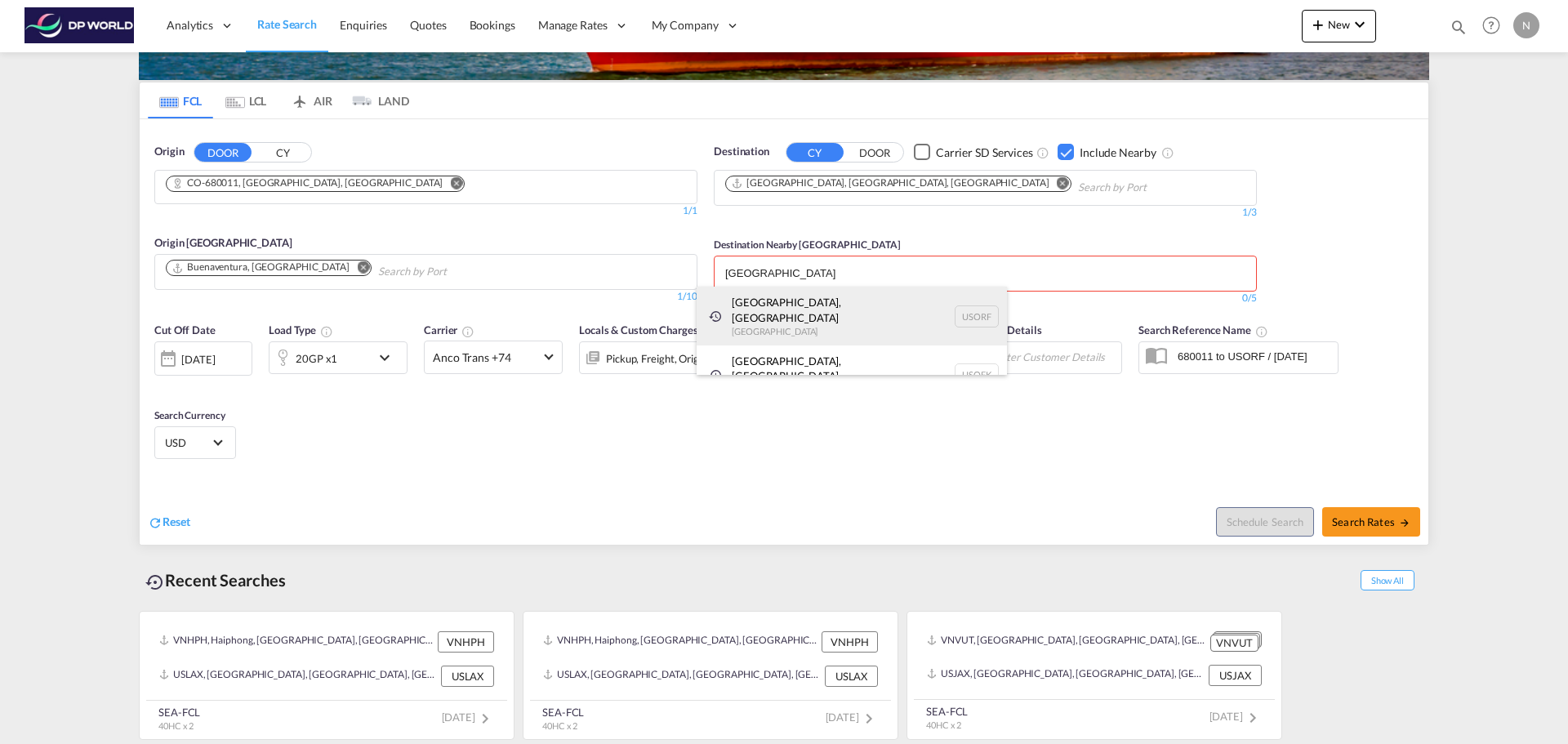
type input "[GEOGRAPHIC_DATA]"
click at [824, 309] on div "[GEOGRAPHIC_DATA], [GEOGRAPHIC_DATA] [GEOGRAPHIC_DATA] USORF" at bounding box center [851, 315] width 311 height 58
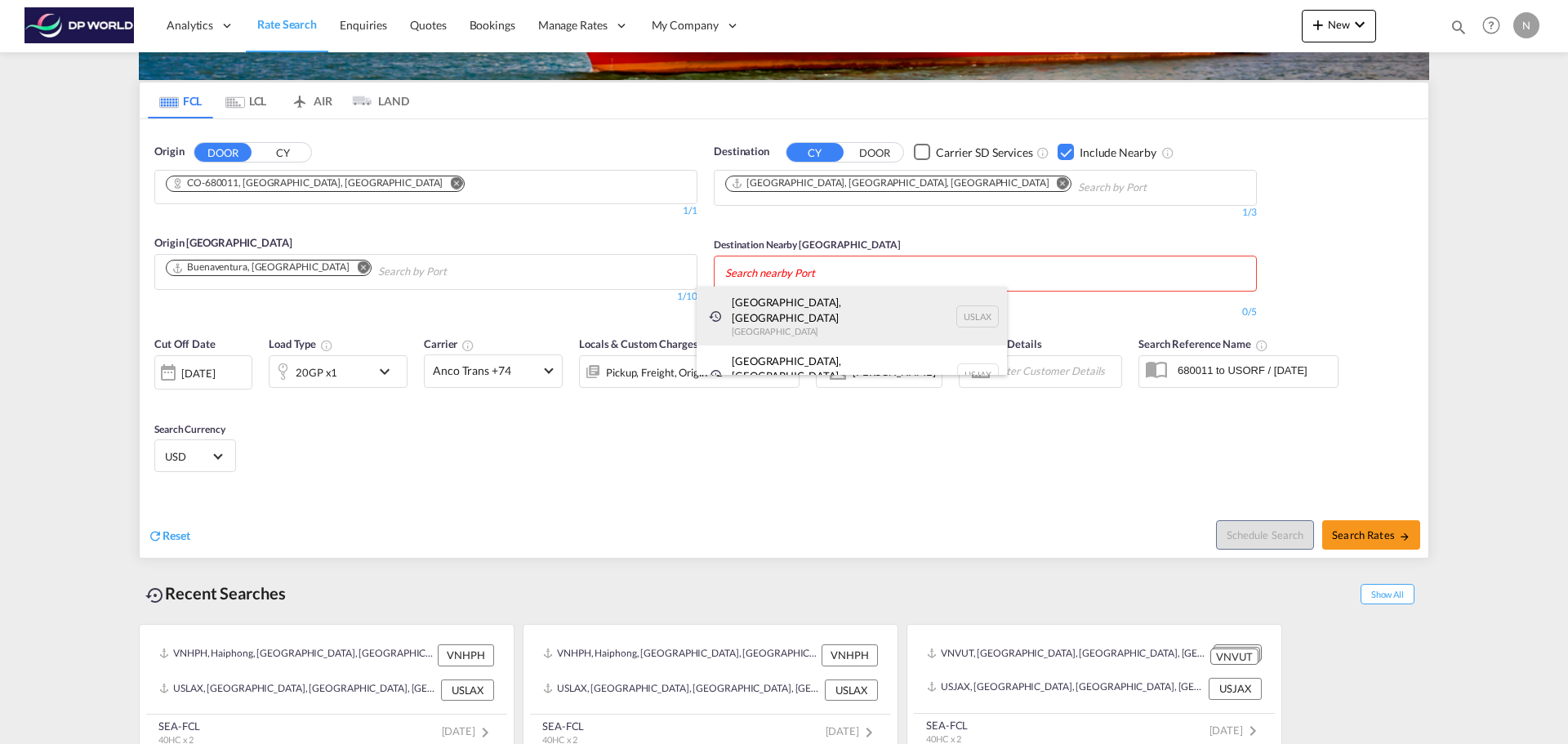
click at [764, 313] on div "[GEOGRAPHIC_DATA], [GEOGRAPHIC_DATA] United States USLAX" at bounding box center [851, 315] width 311 height 58
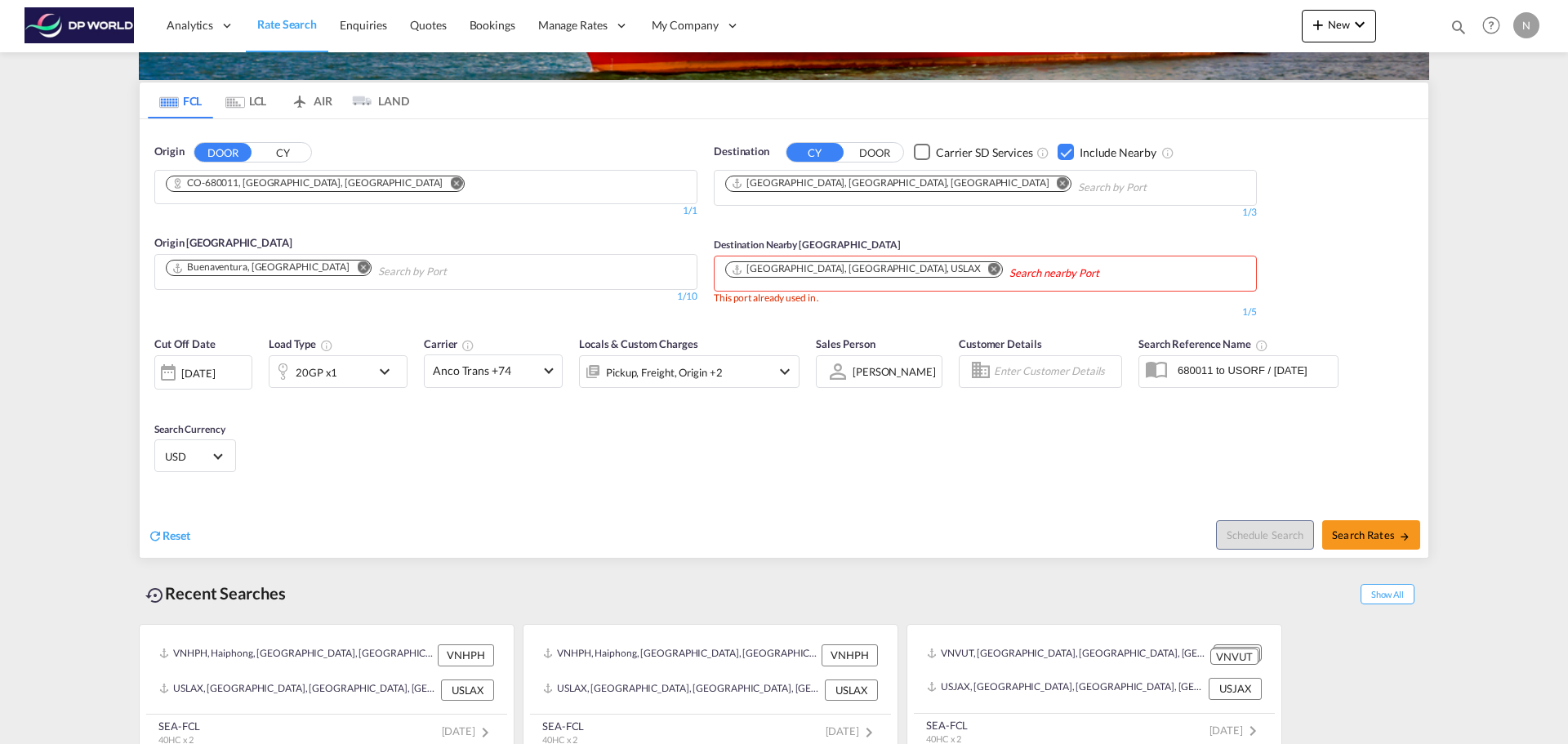
click at [988, 268] on md-icon "Remove" at bounding box center [994, 269] width 12 height 12
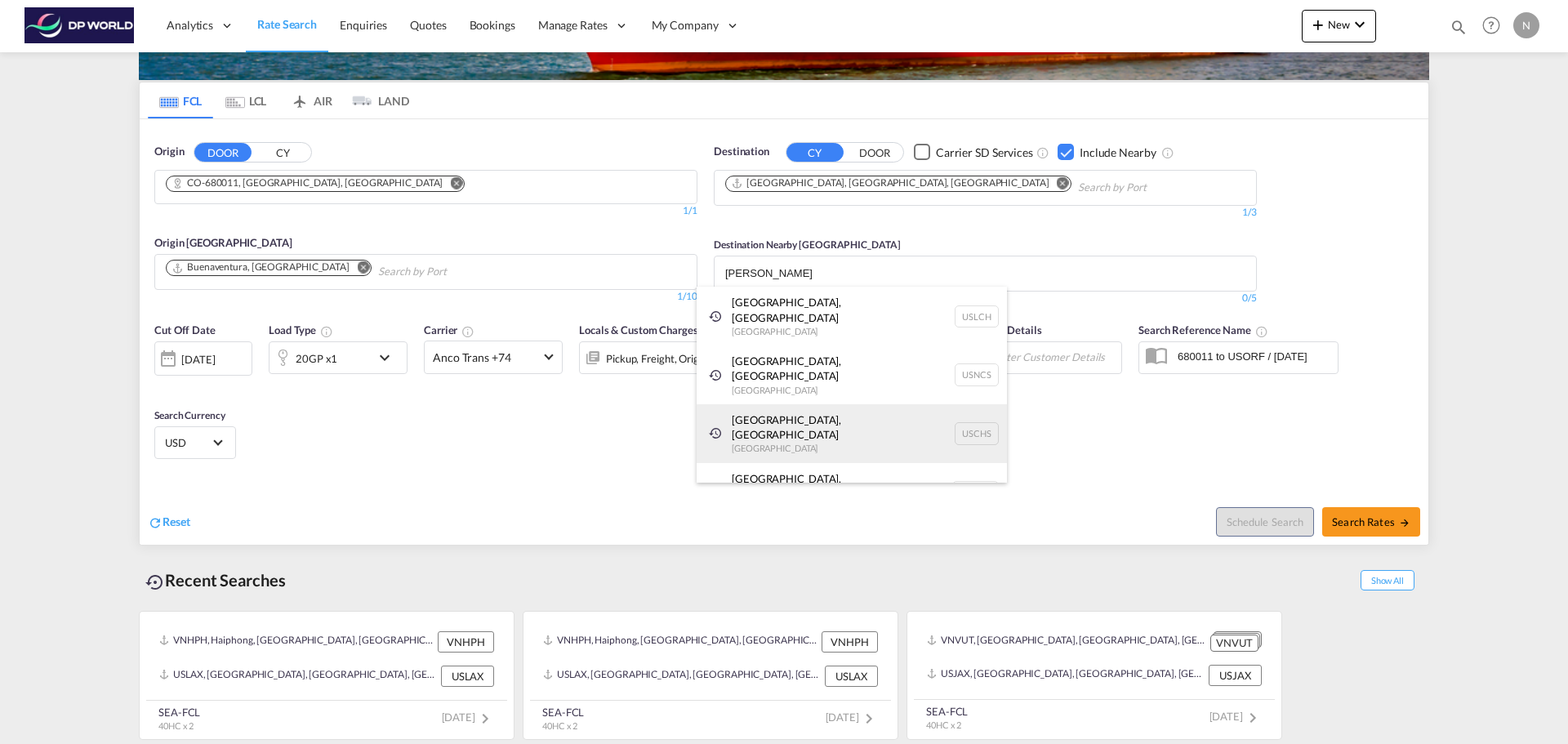
type input "[PERSON_NAME]"
click at [807, 404] on div "[GEOGRAPHIC_DATA], [GEOGRAPHIC_DATA] United States USCHS" at bounding box center [851, 433] width 311 height 58
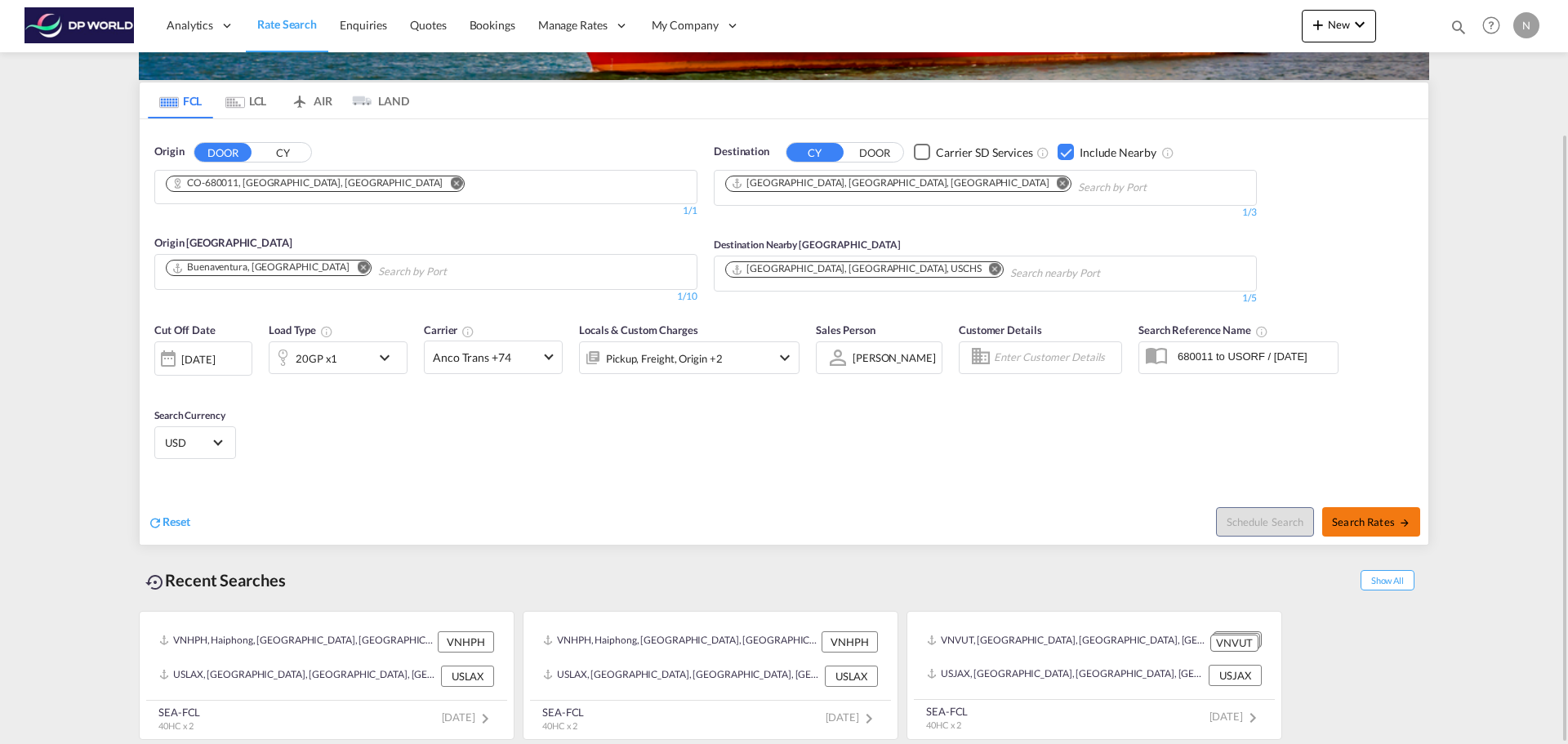
click at [1364, 524] on span "Search Rates" at bounding box center [1371, 522] width 79 height 13
